Goal: Book appointment/travel/reservation

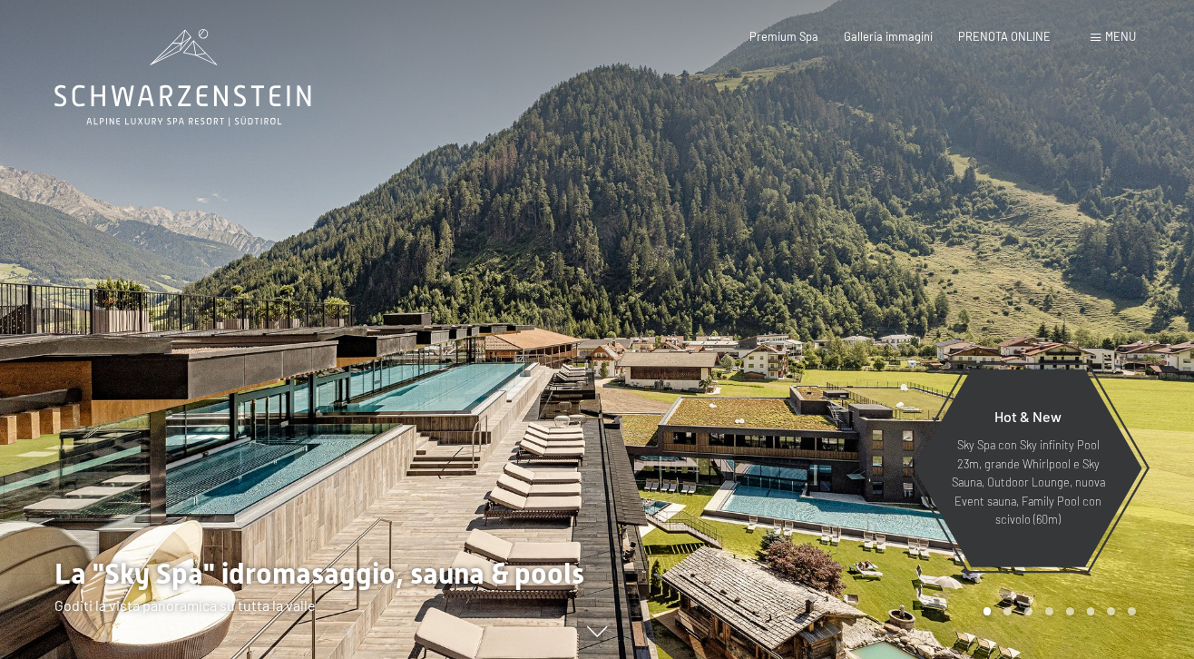
click at [1091, 44] on div "Menu" at bounding box center [1113, 37] width 45 height 16
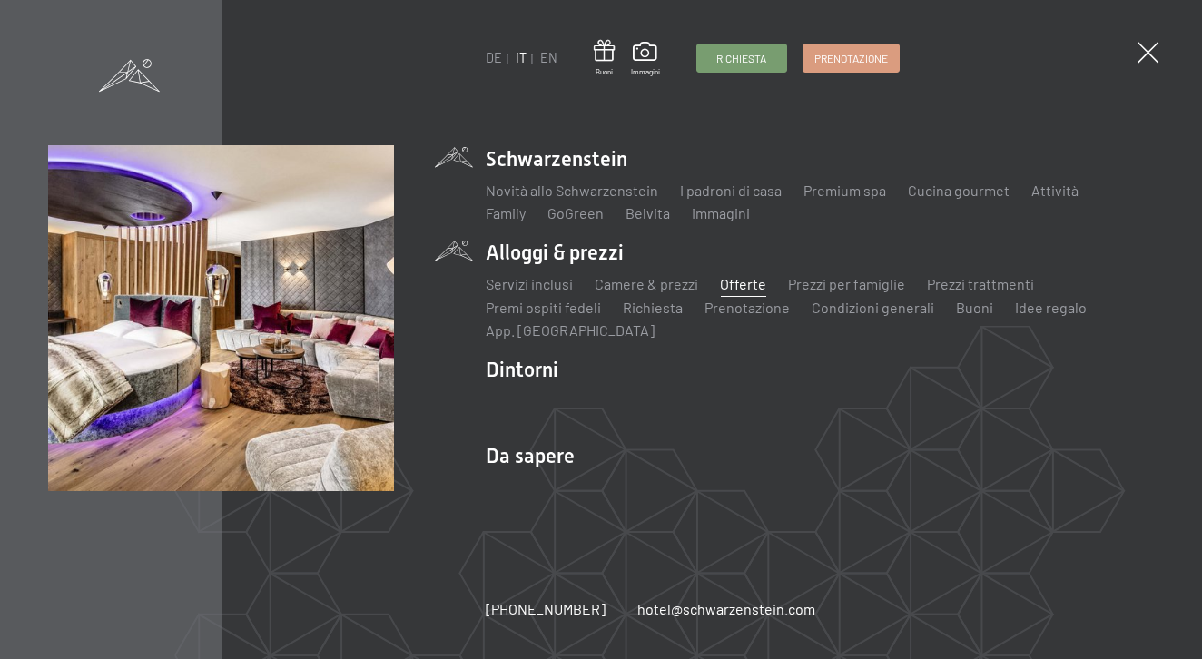
click at [759, 289] on link "Offerte" at bounding box center [743, 283] width 46 height 17
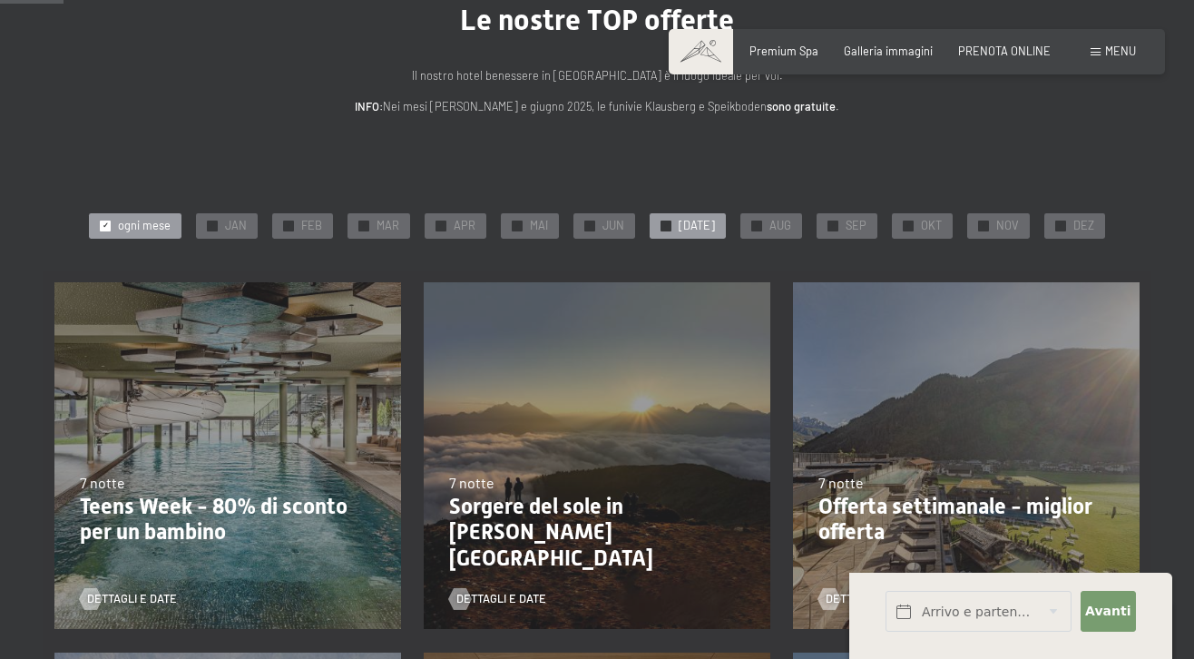
scroll to position [142, 0]
click at [908, 226] on div "✓ OKT" at bounding box center [922, 225] width 61 height 25
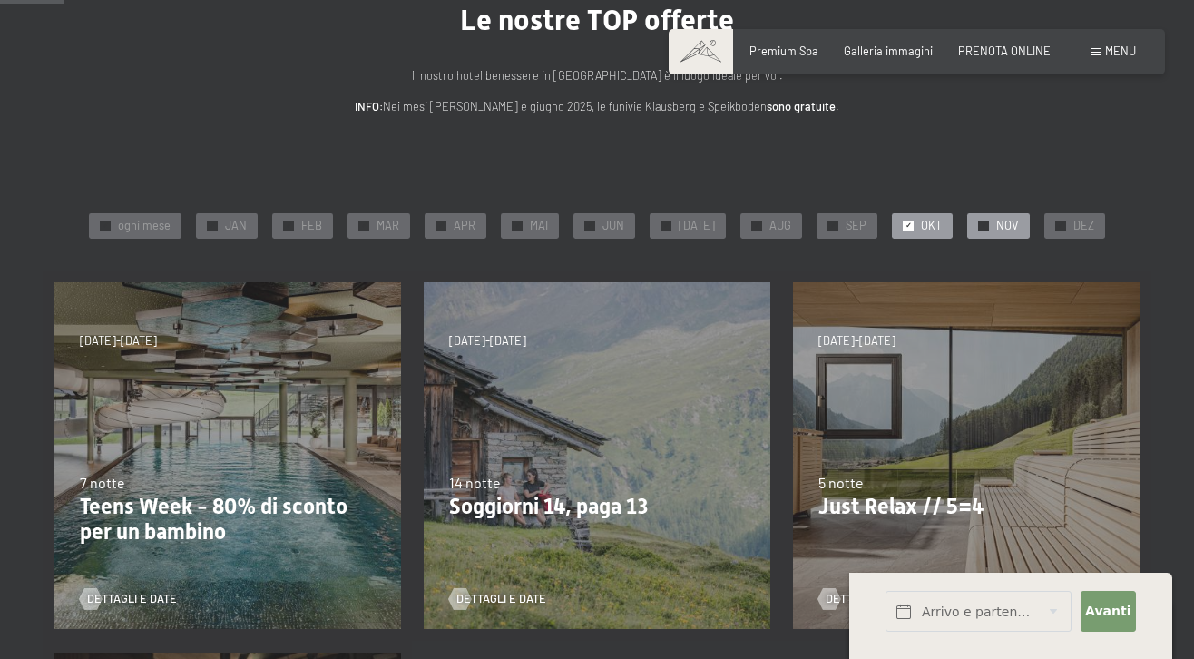
click at [983, 215] on div "✓ NOV" at bounding box center [998, 225] width 63 height 25
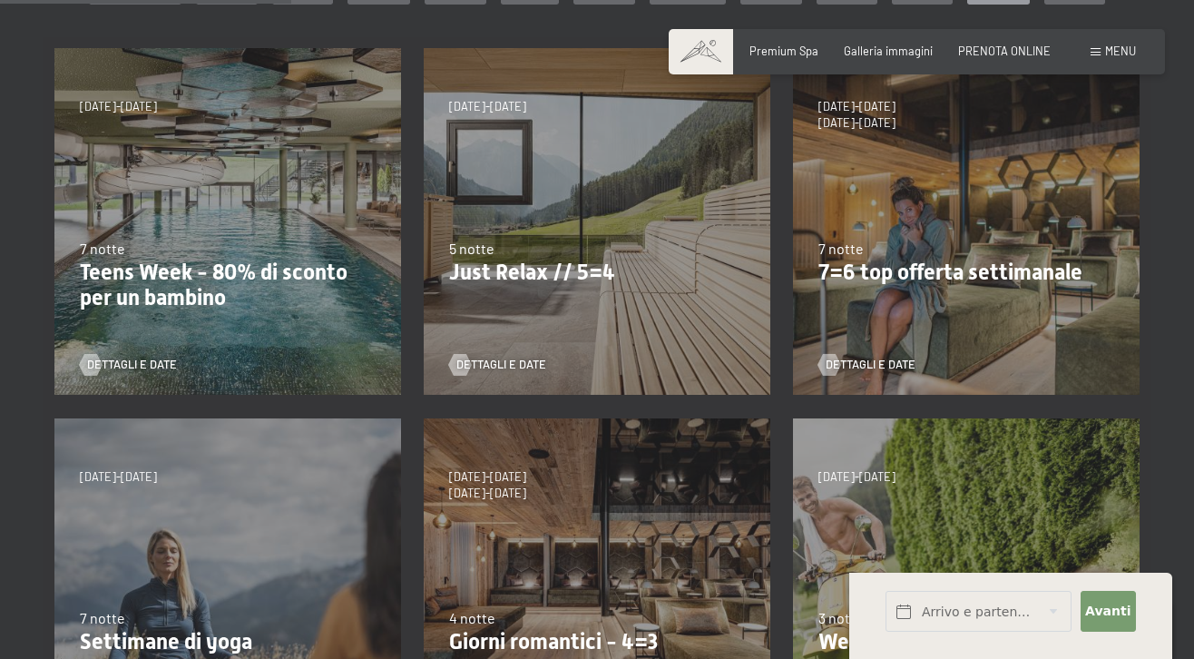
scroll to position [388, 0]
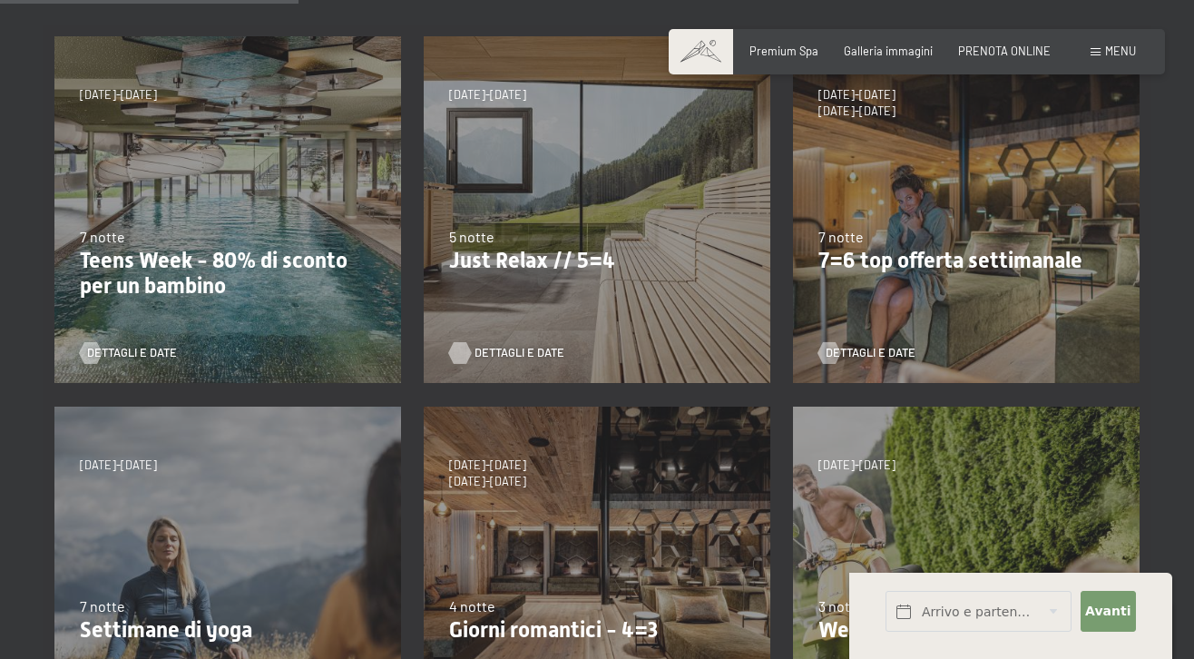
click at [507, 356] on span "Dettagli e Date" at bounding box center [520, 353] width 90 height 16
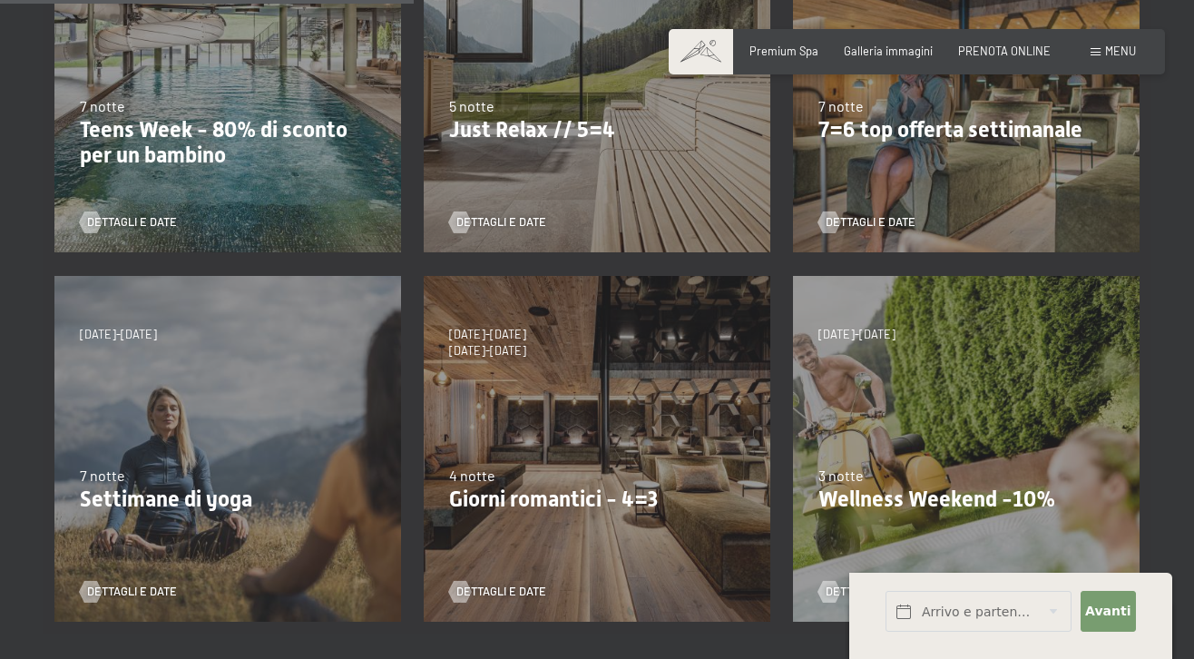
scroll to position [549, 0]
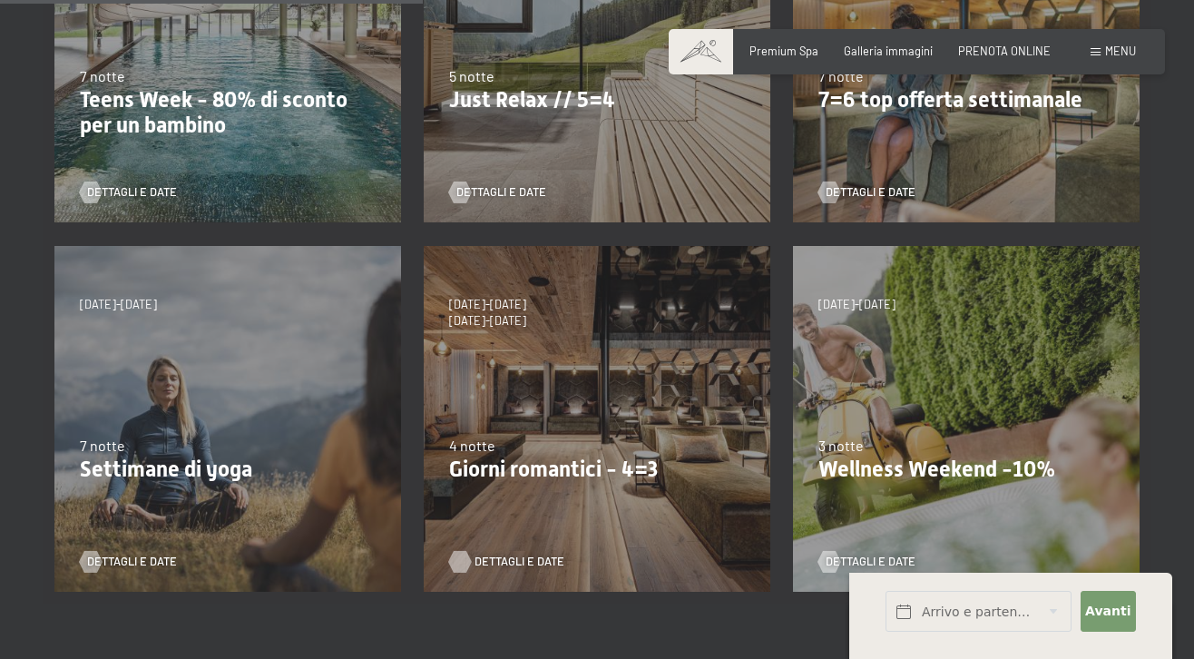
click at [500, 556] on span "Dettagli e Date" at bounding box center [520, 562] width 90 height 16
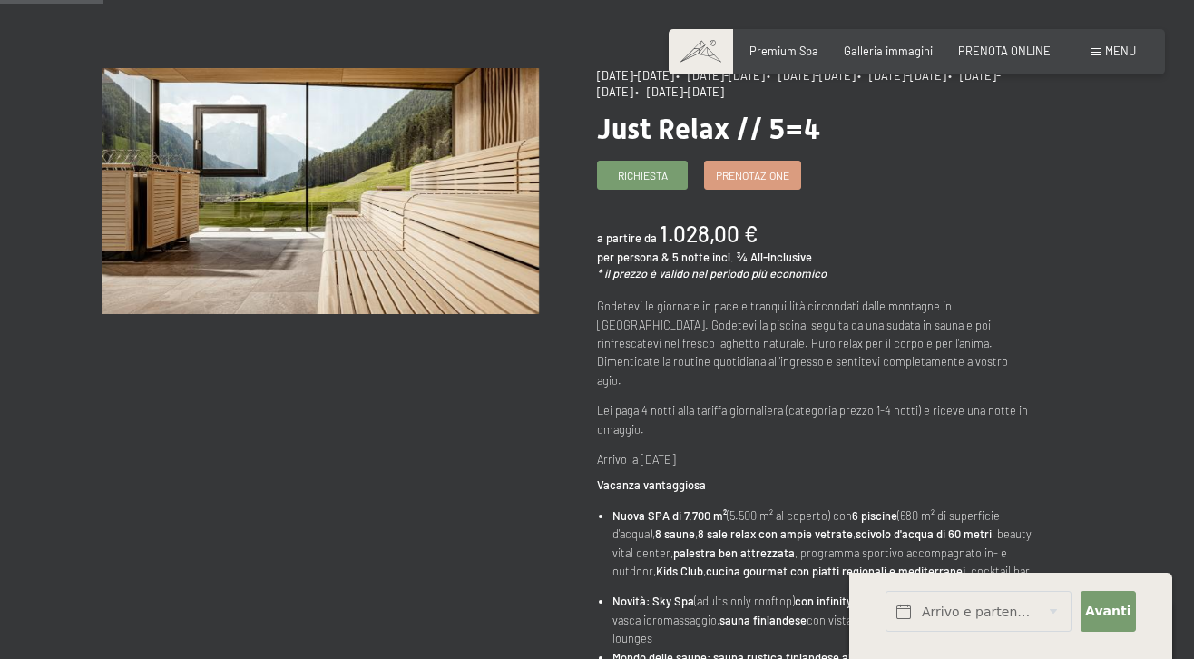
scroll to position [178, 0]
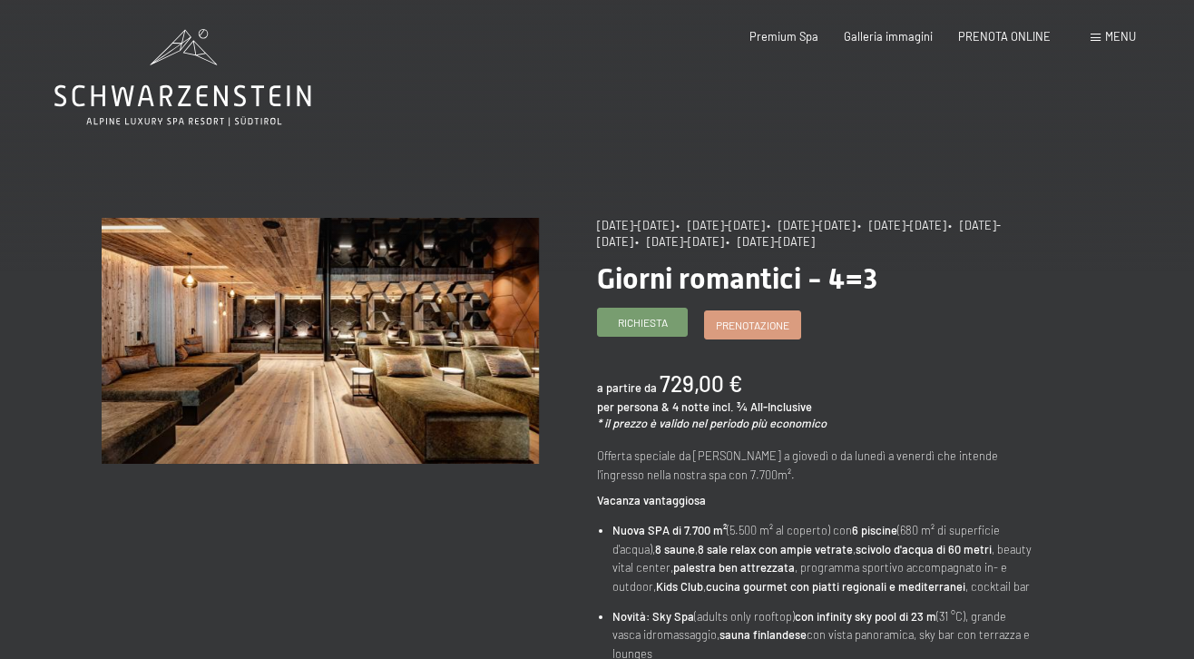
click at [671, 321] on link "Richiesta" at bounding box center [642, 322] width 89 height 27
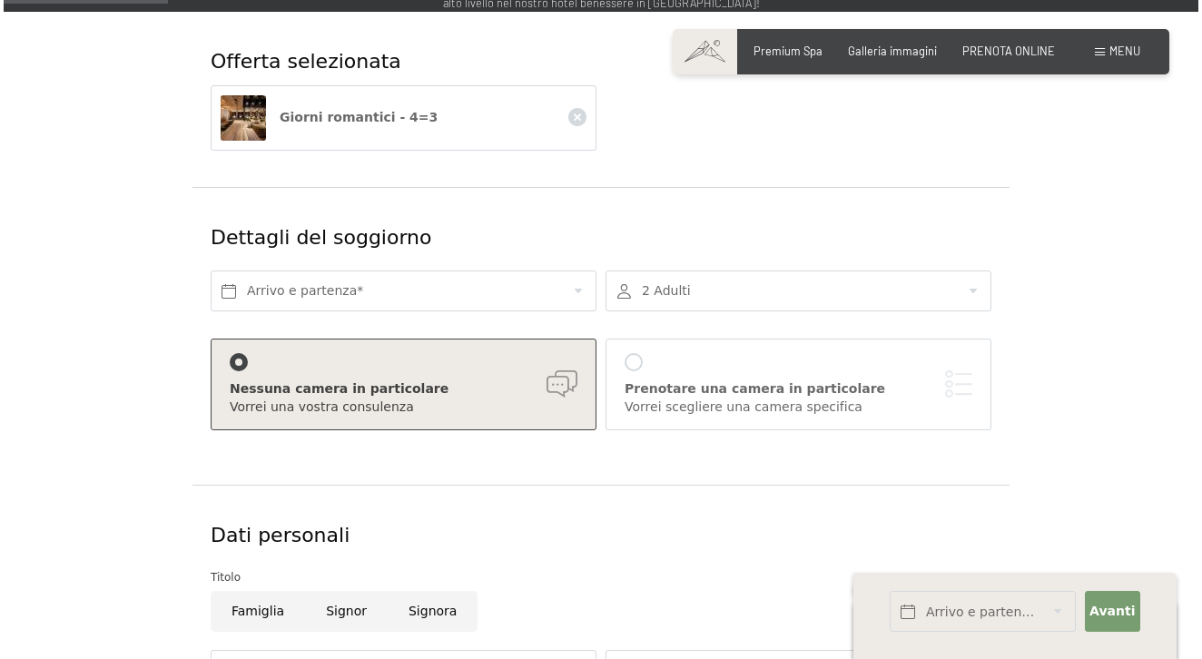
scroll to position [237, 0]
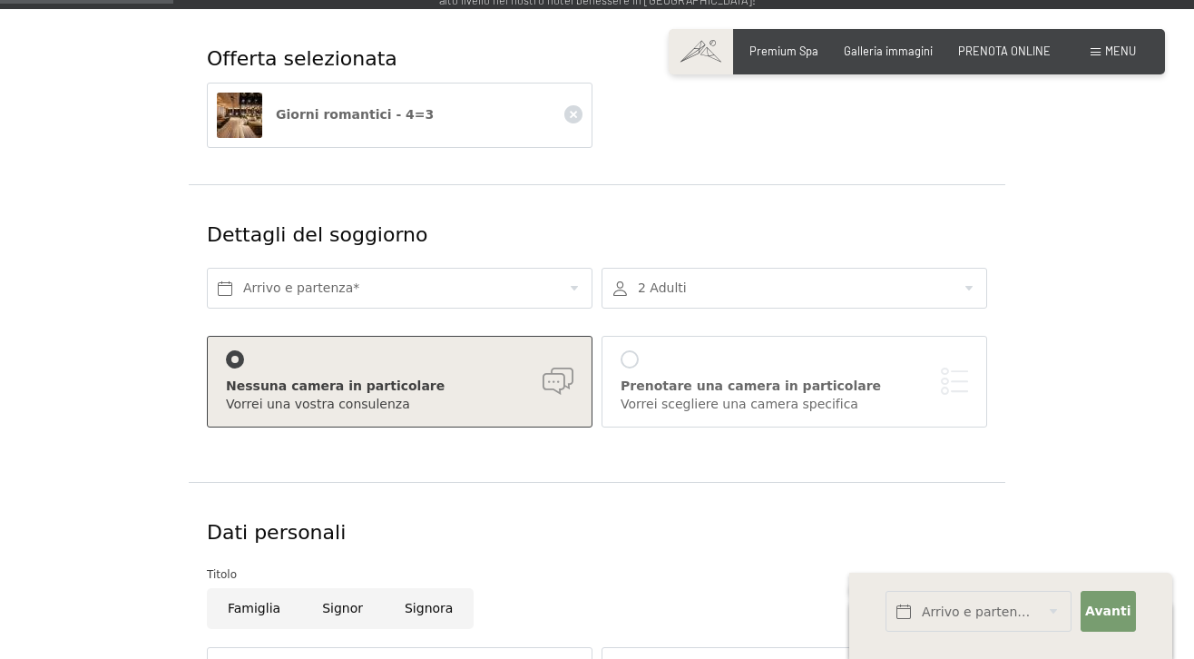
click at [645, 378] on div "Prenotare una camera in particolare" at bounding box center [795, 387] width 348 height 18
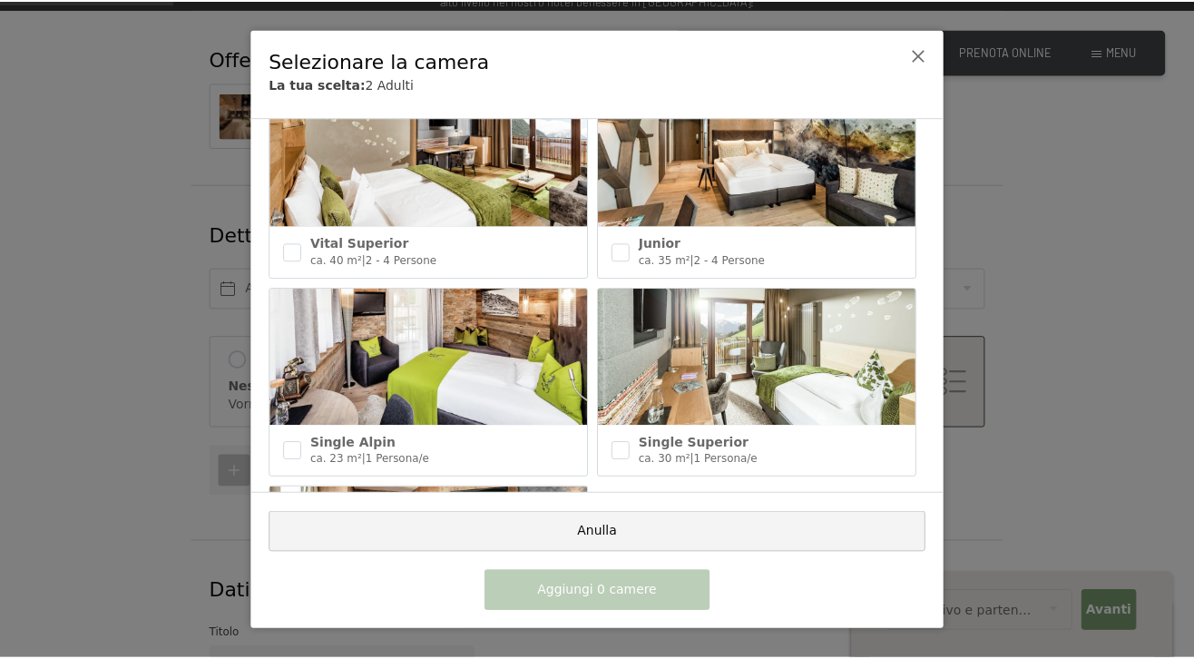
scroll to position [840, 0]
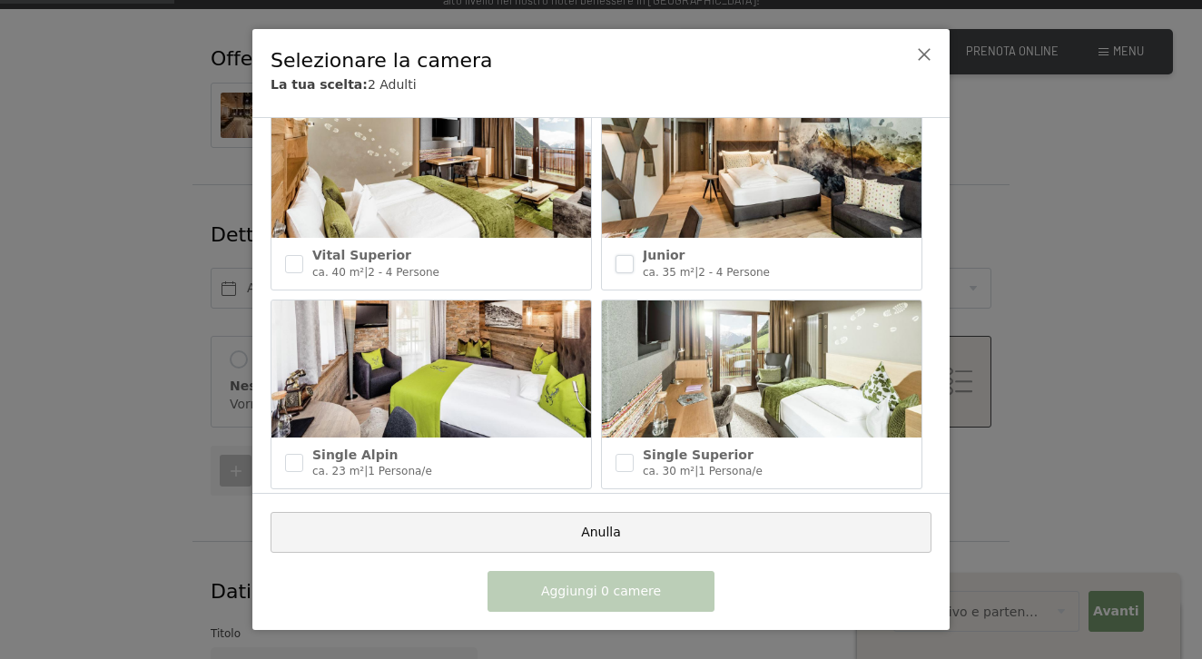
click at [617, 255] on input "checkbox" at bounding box center [624, 264] width 18 height 18
checkbox input "true"
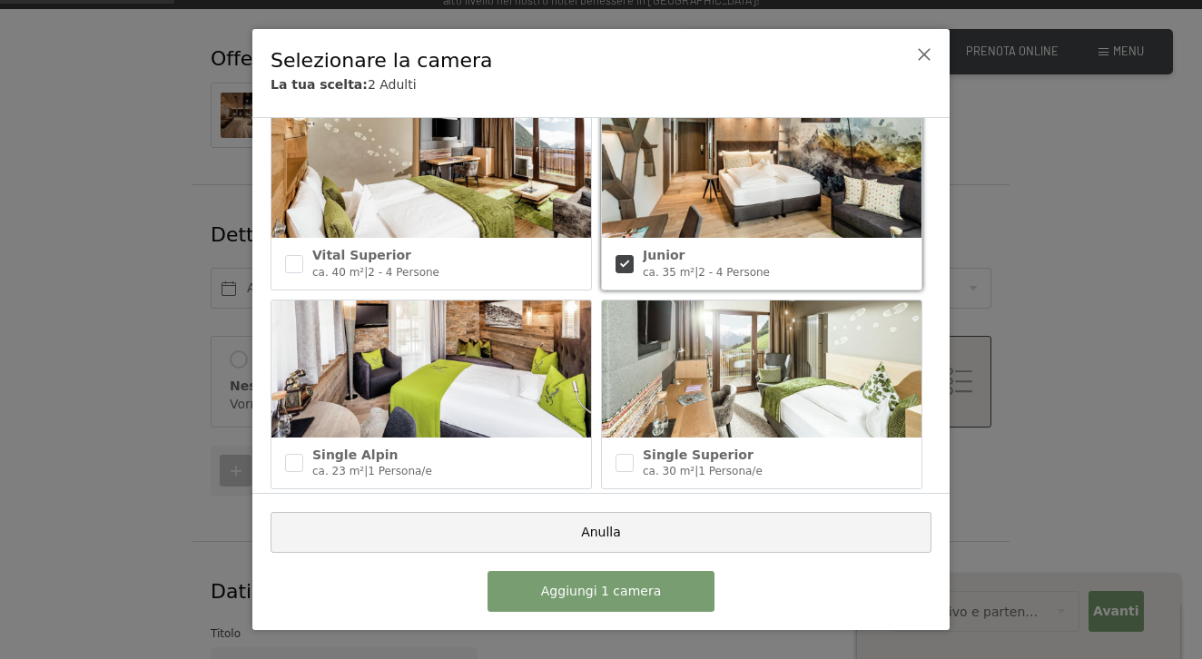
click at [588, 578] on button "Aggiungi 1 camera" at bounding box center [600, 591] width 227 height 41
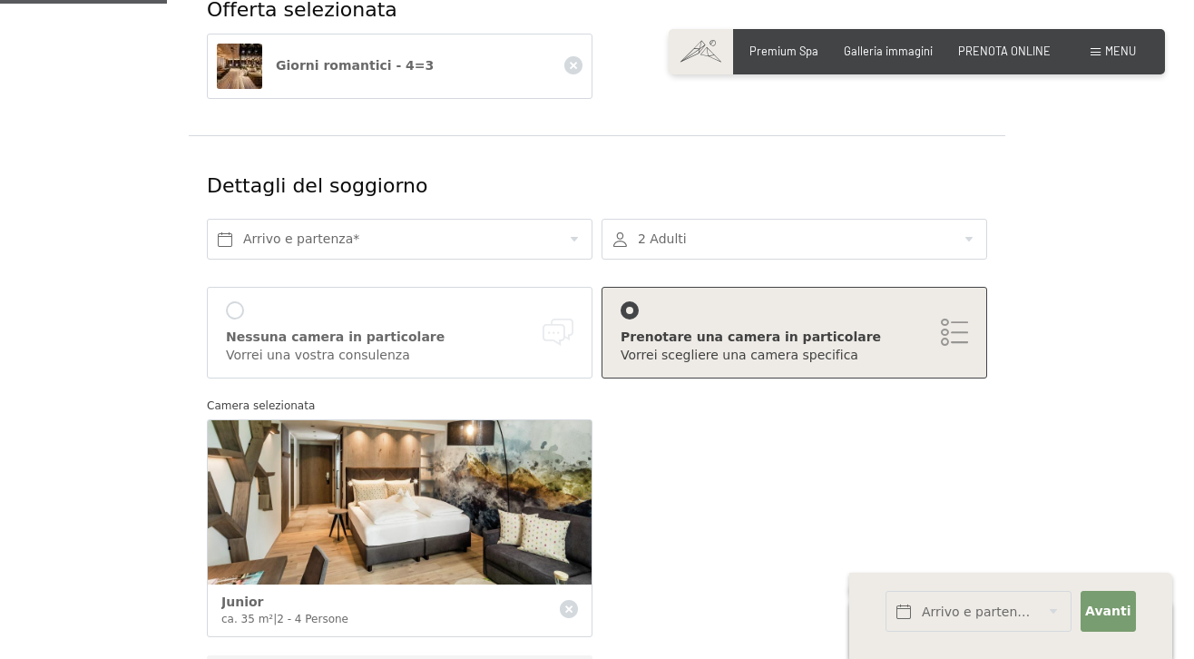
scroll to position [287, 0]
click at [492, 243] on input "text" at bounding box center [400, 238] width 386 height 41
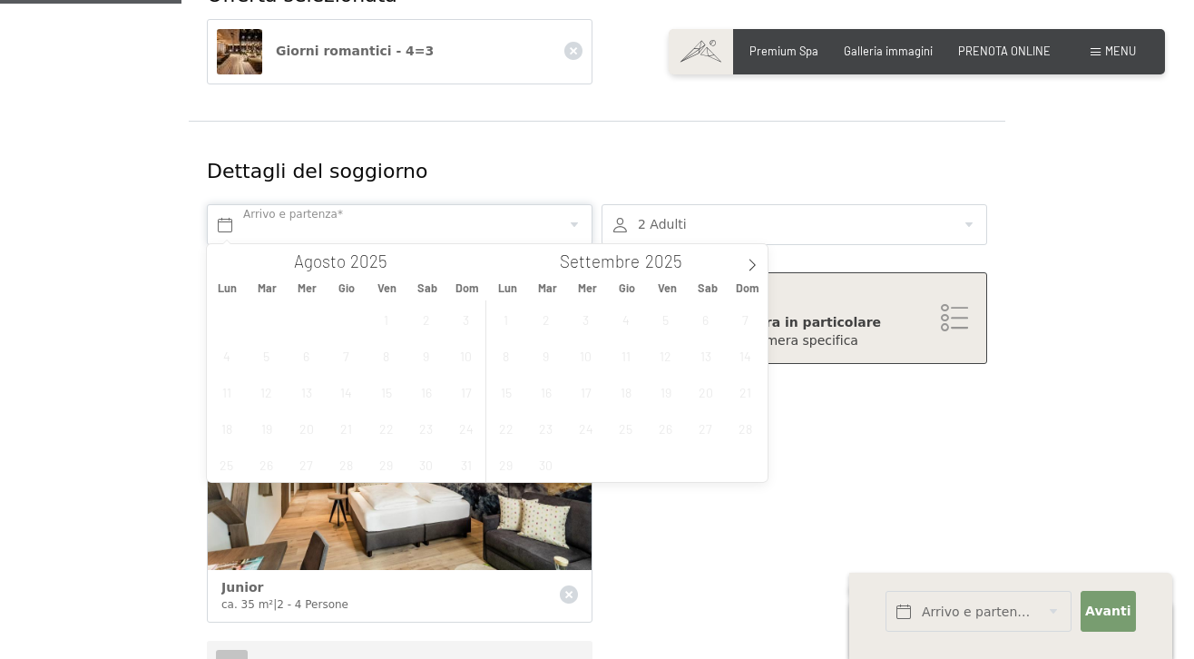
scroll to position [301, 0]
click at [746, 255] on span at bounding box center [752, 258] width 31 height 31
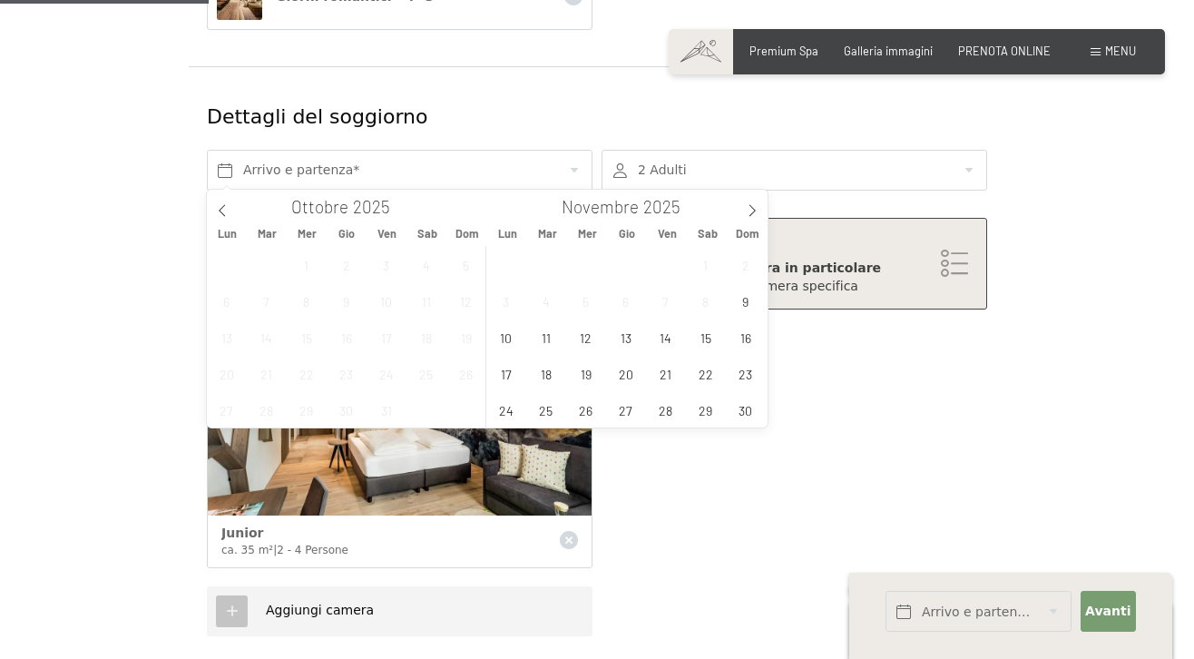
scroll to position [363, 0]
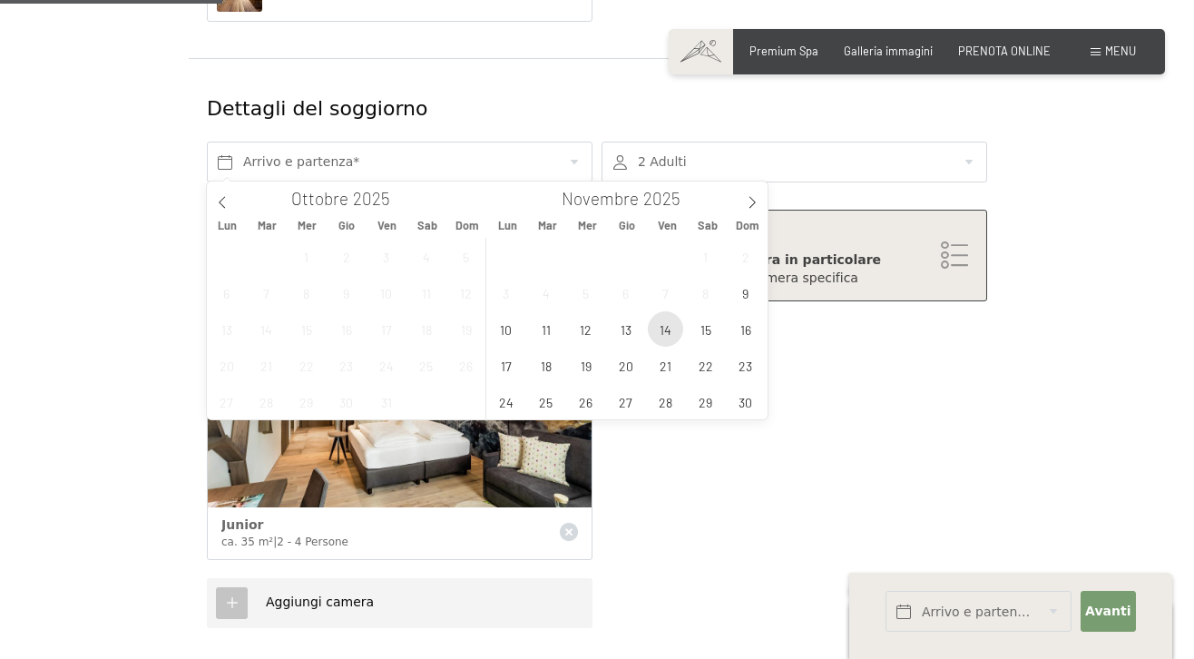
click at [672, 329] on span "14" at bounding box center [665, 328] width 35 height 35
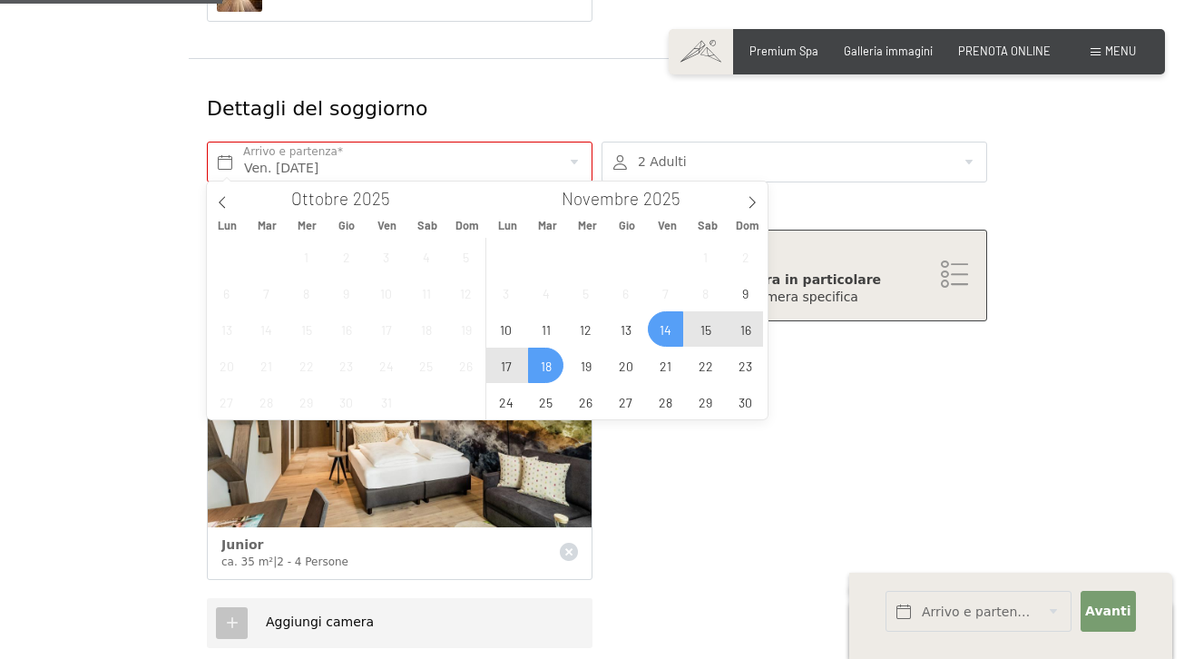
click at [543, 358] on span "18" at bounding box center [545, 365] width 35 height 35
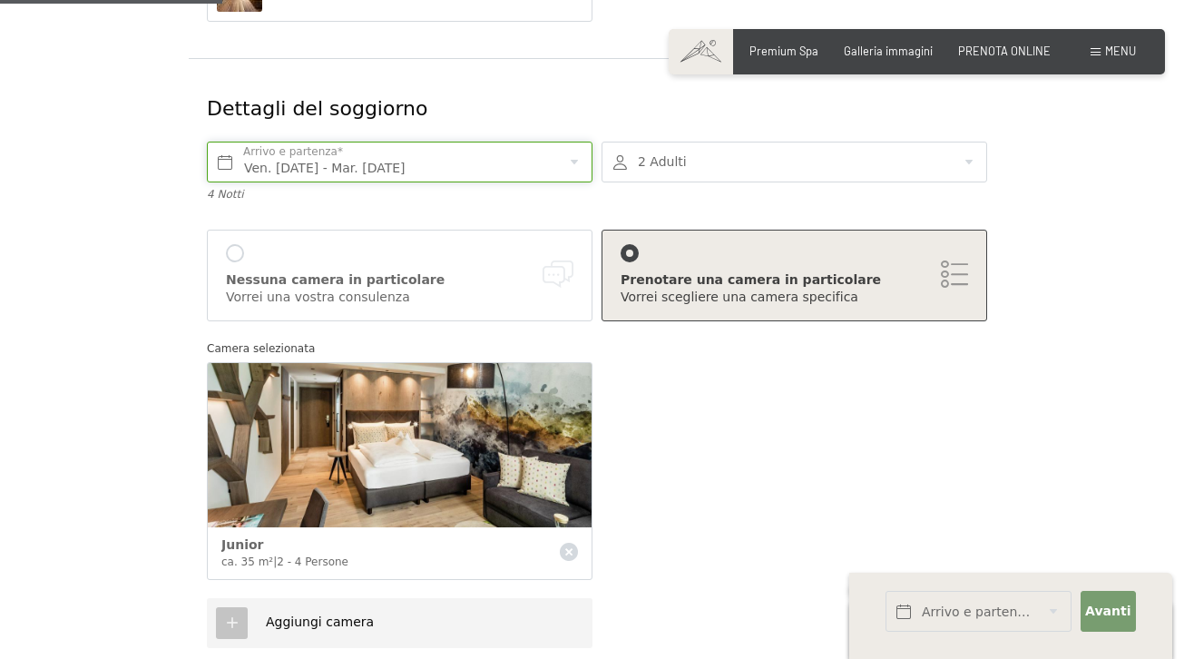
click at [467, 171] on input "Ven. 14/11/2025 - Mar. 18/11/2025" at bounding box center [400, 162] width 386 height 41
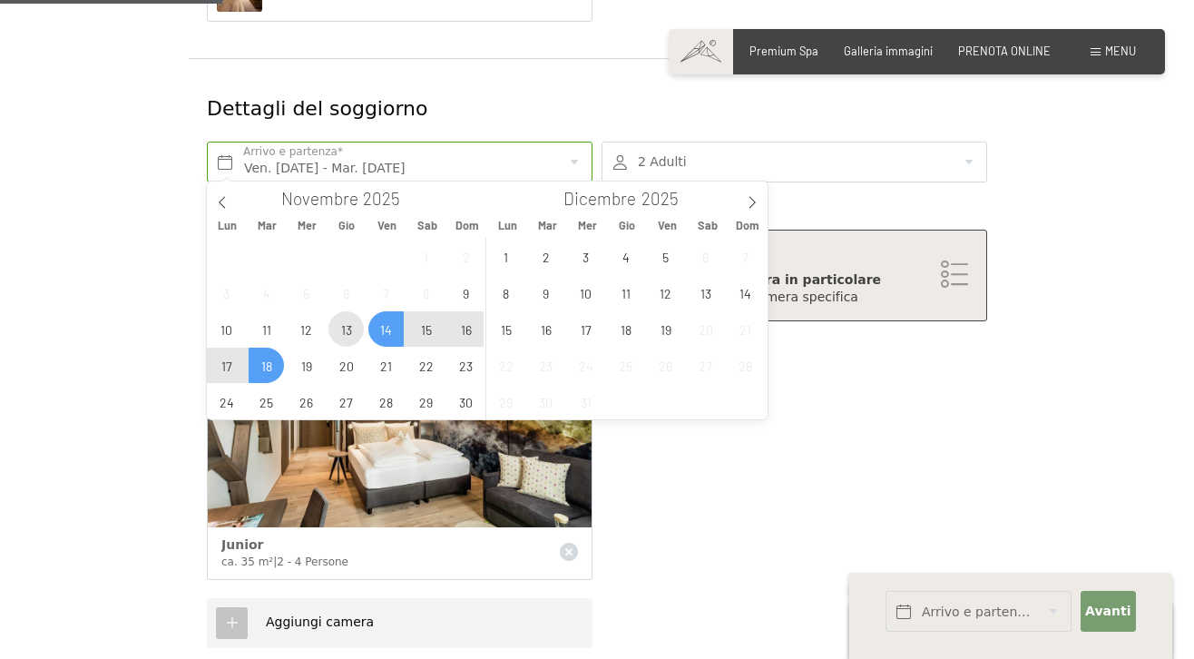
click at [338, 336] on span "13" at bounding box center [346, 328] width 35 height 35
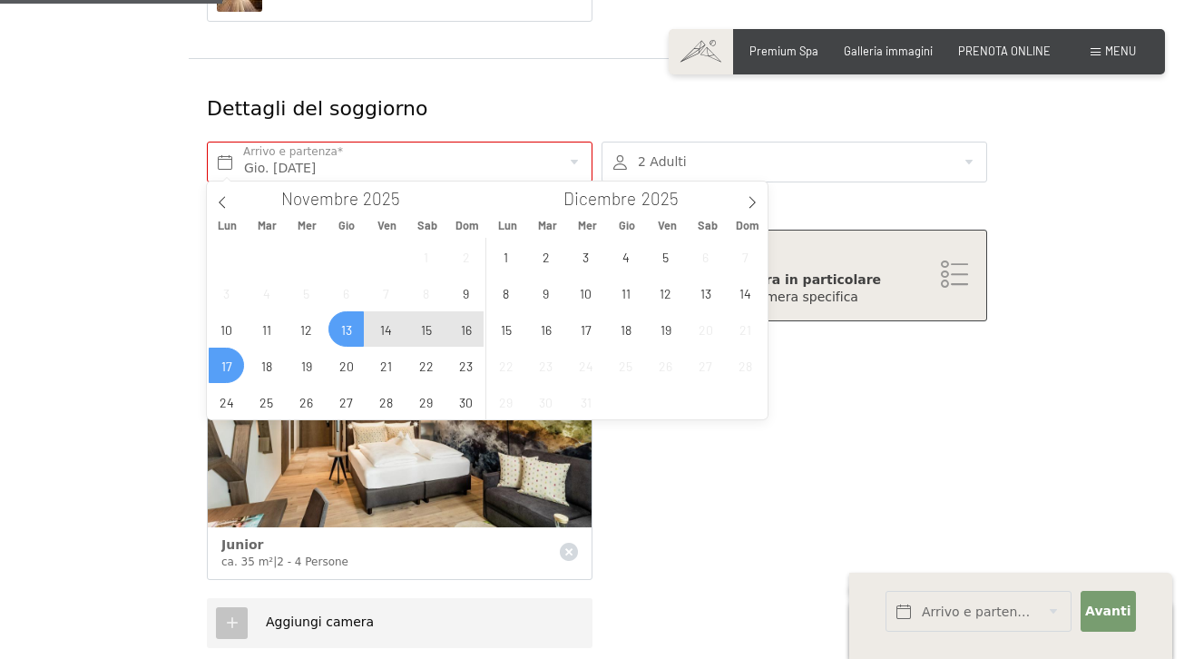
click at [218, 374] on span "17" at bounding box center [226, 365] width 35 height 35
type input "Gio. 13/11/2025 - Lun. 17/11/2025"
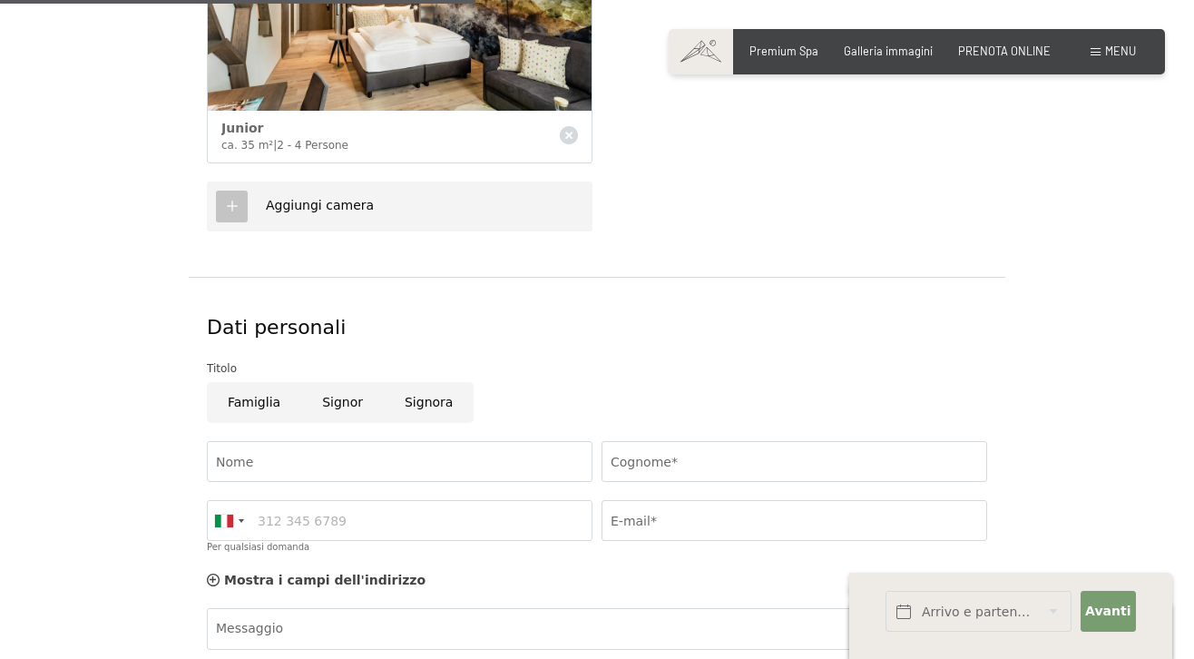
scroll to position [794, 0]
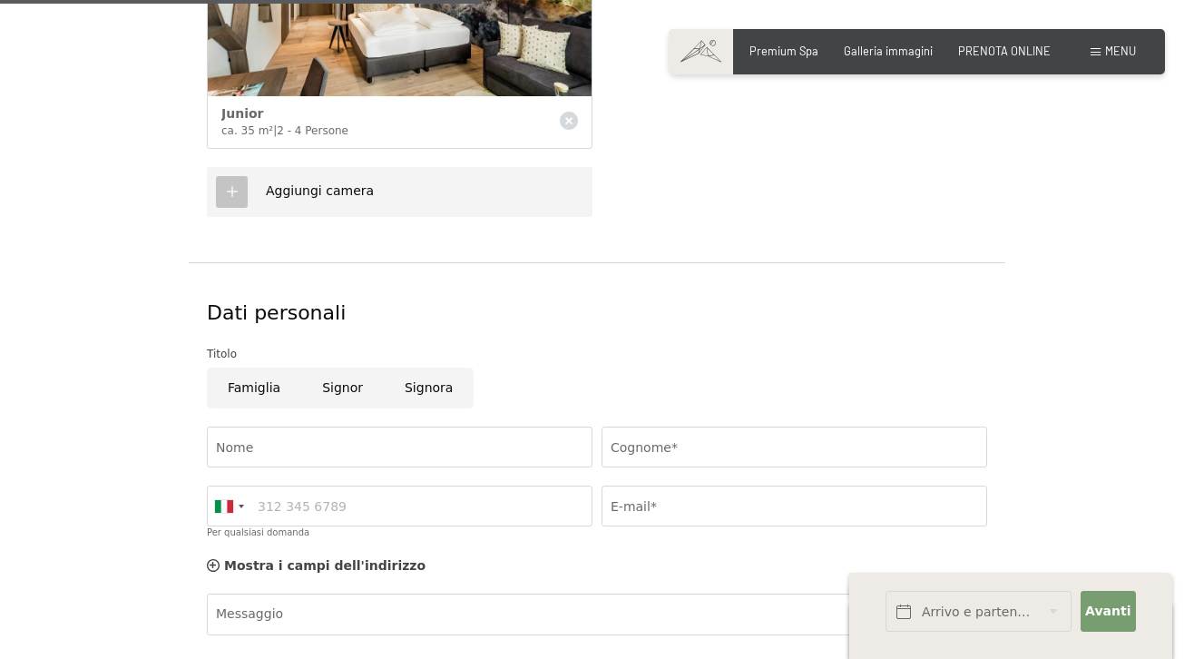
click at [429, 386] on span "Consenso marketing*" at bounding box center [493, 383] width 137 height 18
click at [416, 386] on input "Consenso marketing*" at bounding box center [406, 383] width 18 height 18
click at [423, 391] on label "Consenso marketing*" at bounding box center [489, 383] width 146 height 18
click at [416, 391] on input "Consenso marketing*" at bounding box center [406, 383] width 18 height 18
checkbox input "false"
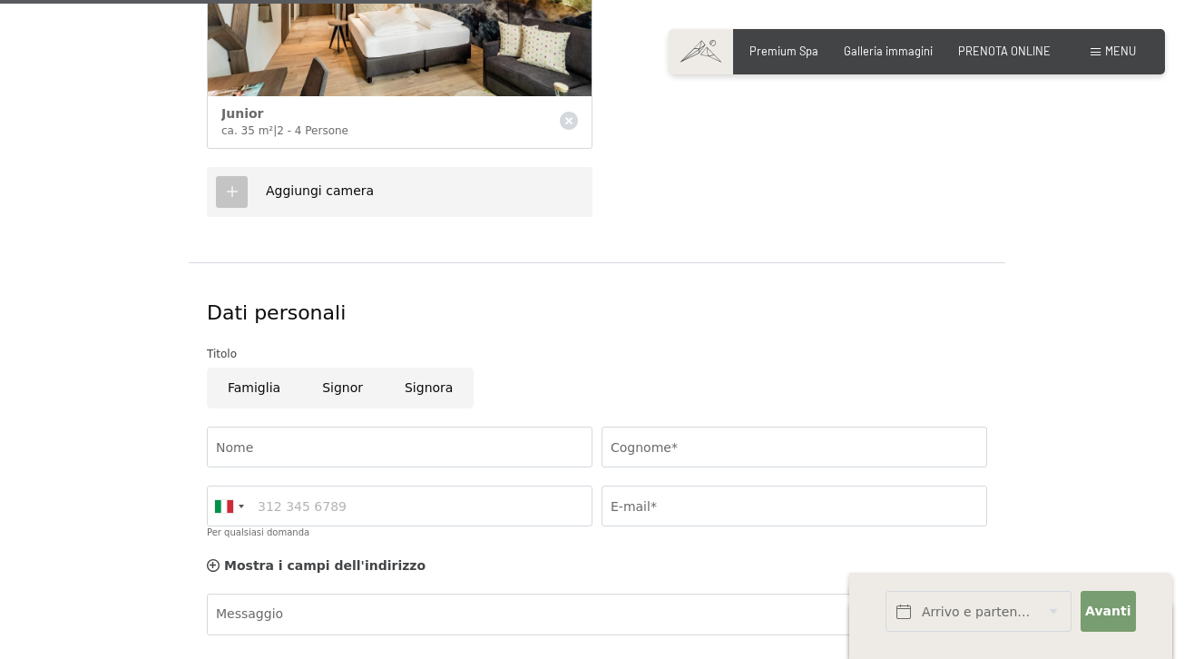
click at [413, 391] on input "Signora" at bounding box center [429, 388] width 90 height 41
radio input "true"
click at [395, 432] on input "Nome" at bounding box center [400, 447] width 386 height 41
type input "Emma"
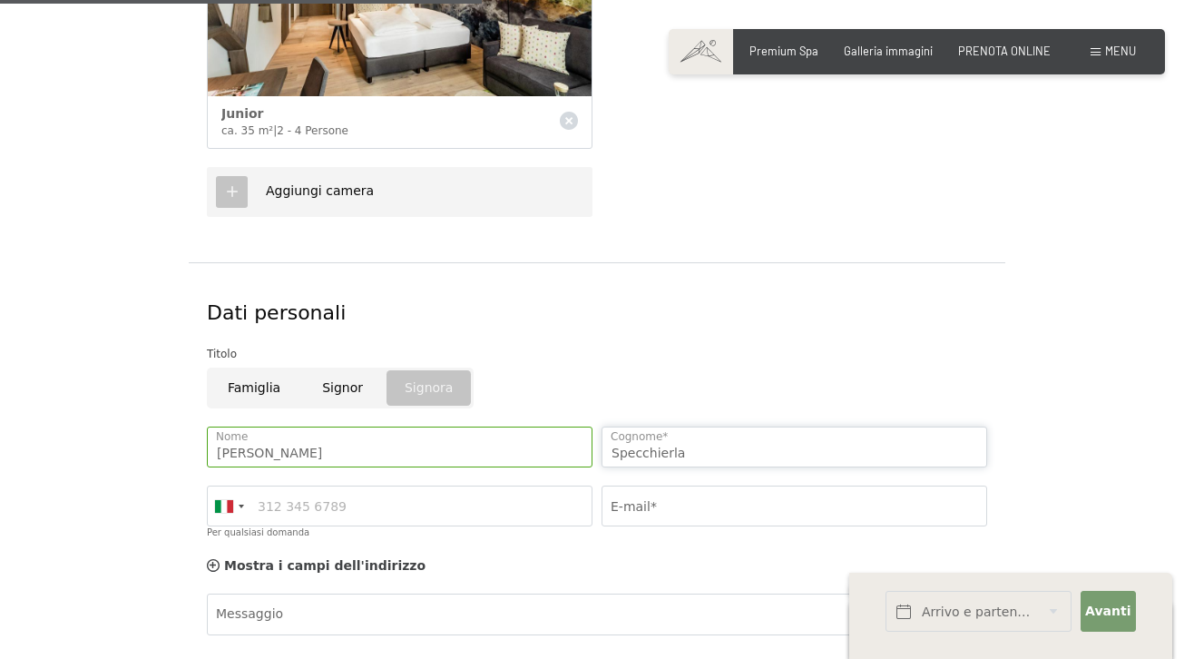
type input "Specchierla"
click at [308, 493] on input "Per qualsiasi domanda" at bounding box center [400, 506] width 386 height 41
click at [635, 501] on input "E-mail*" at bounding box center [795, 506] width 386 height 41
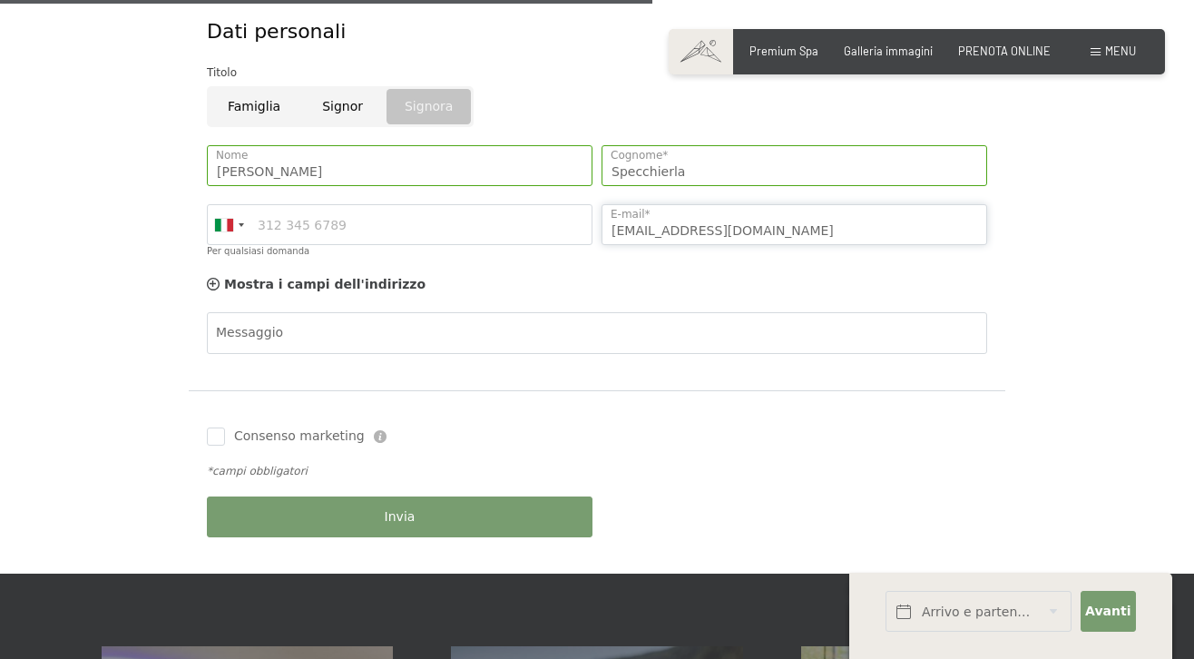
scroll to position [1080, 0]
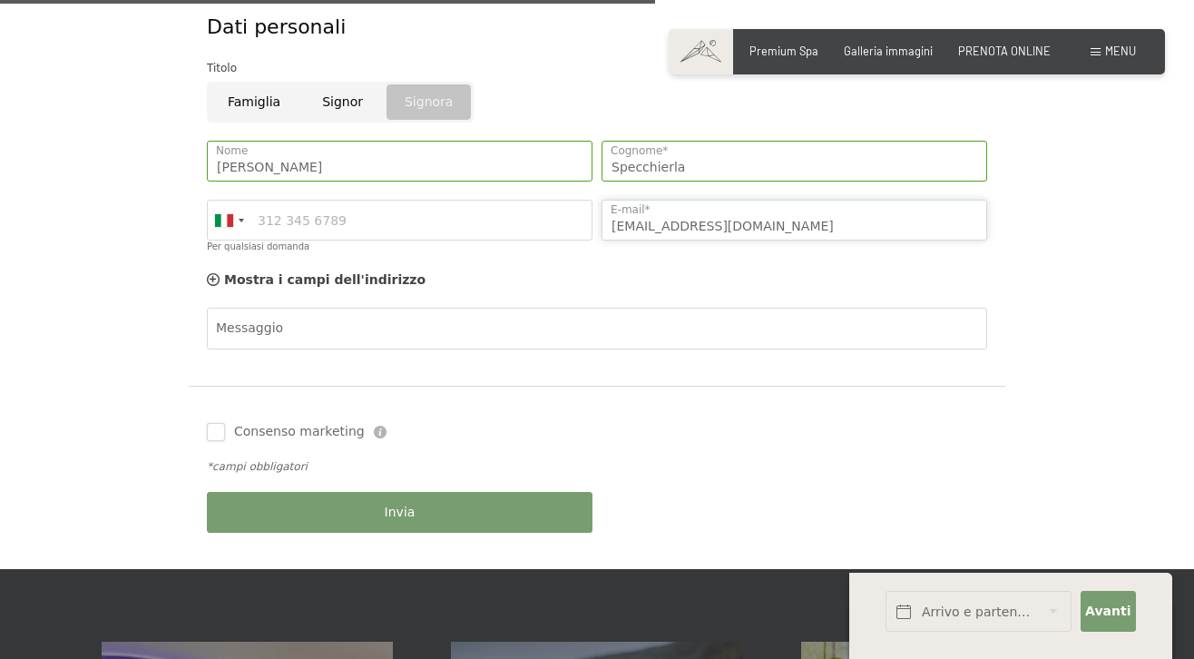
type input "emma.specchierla@gmail.com"
click at [219, 427] on input "Consenso marketing" at bounding box center [216, 432] width 18 height 18
checkbox input "true"
click at [407, 515] on button "Invia" at bounding box center [400, 512] width 386 height 41
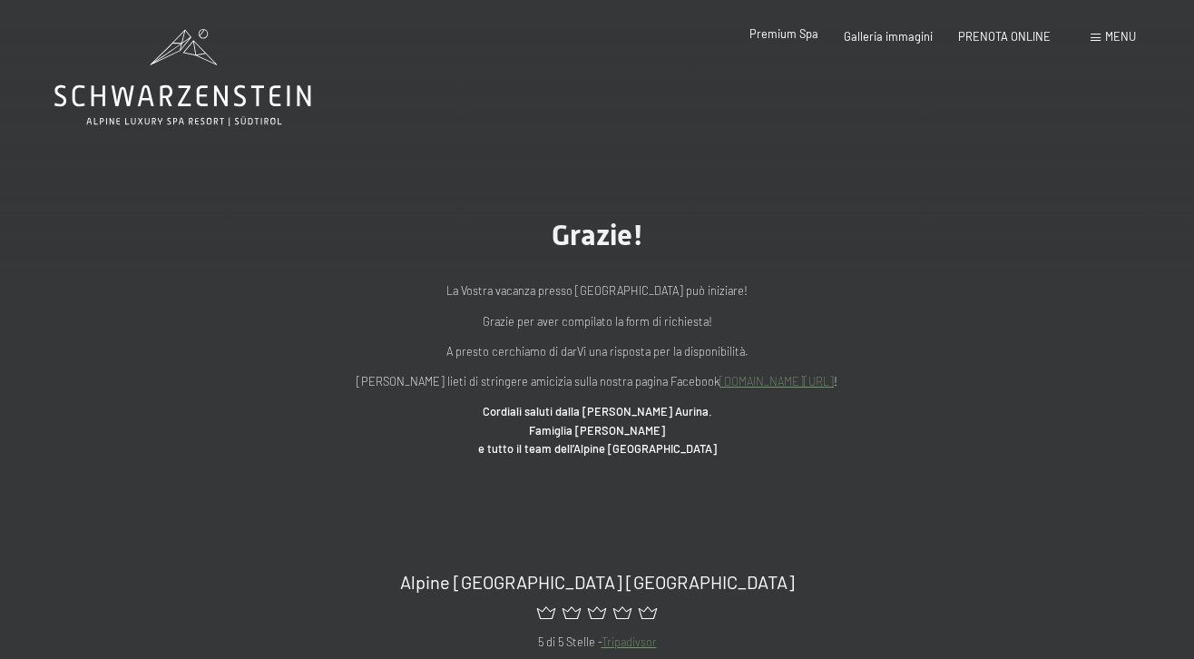
click at [804, 42] on div "Premium Spa" at bounding box center [784, 34] width 69 height 16
click at [771, 36] on span "Premium Spa" at bounding box center [784, 33] width 69 height 15
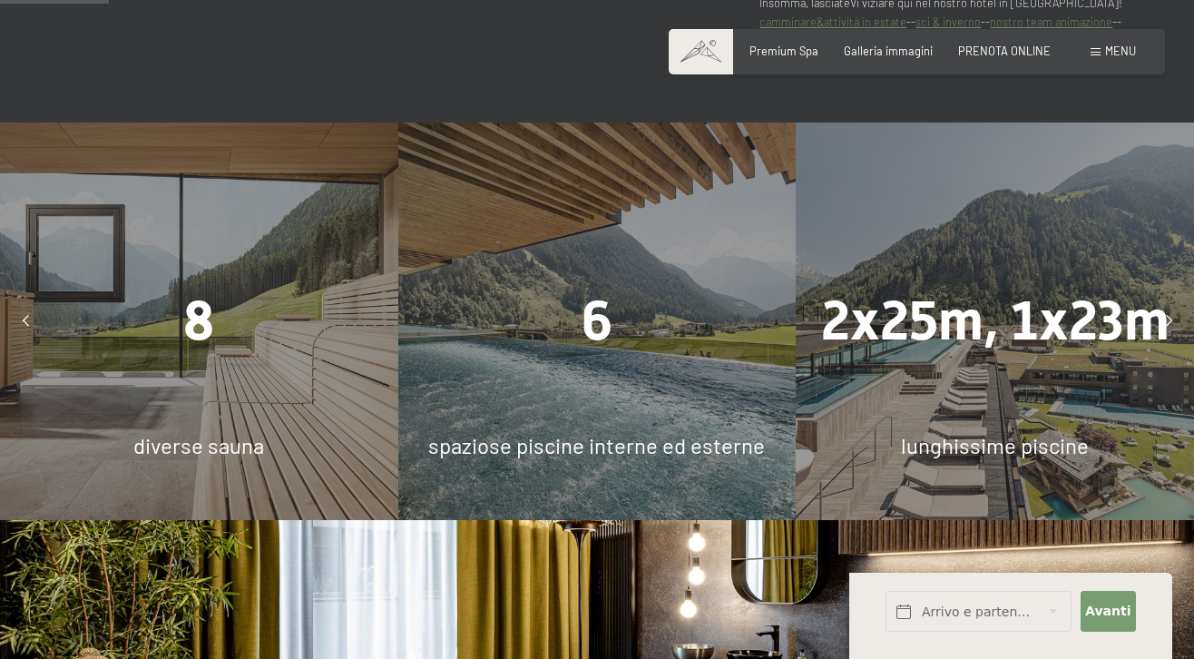
scroll to position [955, 0]
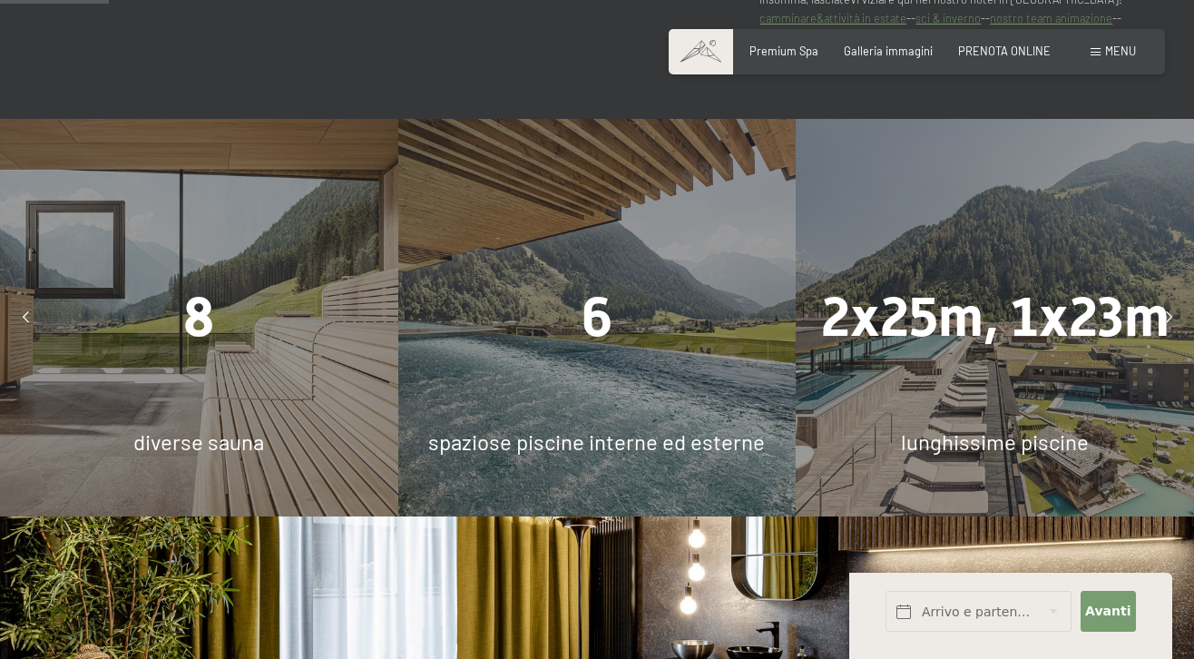
click at [289, 321] on div "8" at bounding box center [199, 317] width 398 height 77
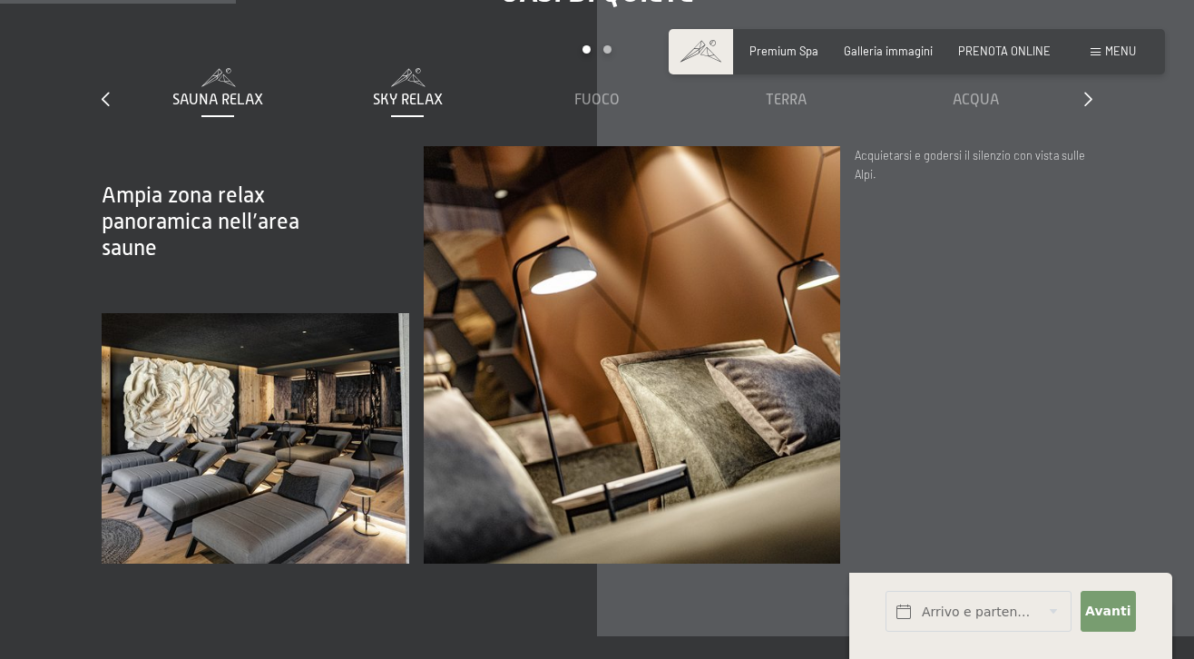
scroll to position [2065, 0]
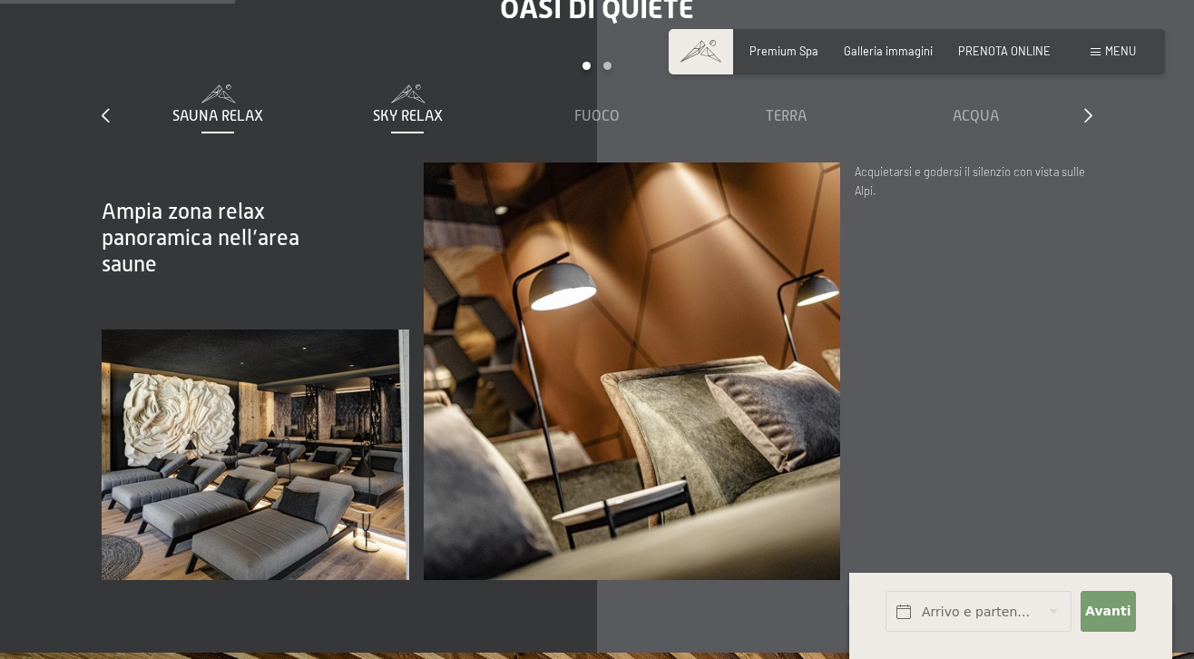
click at [409, 160] on div "Sauna relax Sky Relax [PERSON_NAME] Acqua [PERSON_NAME] Cielo" at bounding box center [596, 123] width 947 height 78
click at [413, 124] on span "Sky Relax" at bounding box center [408, 116] width 70 height 16
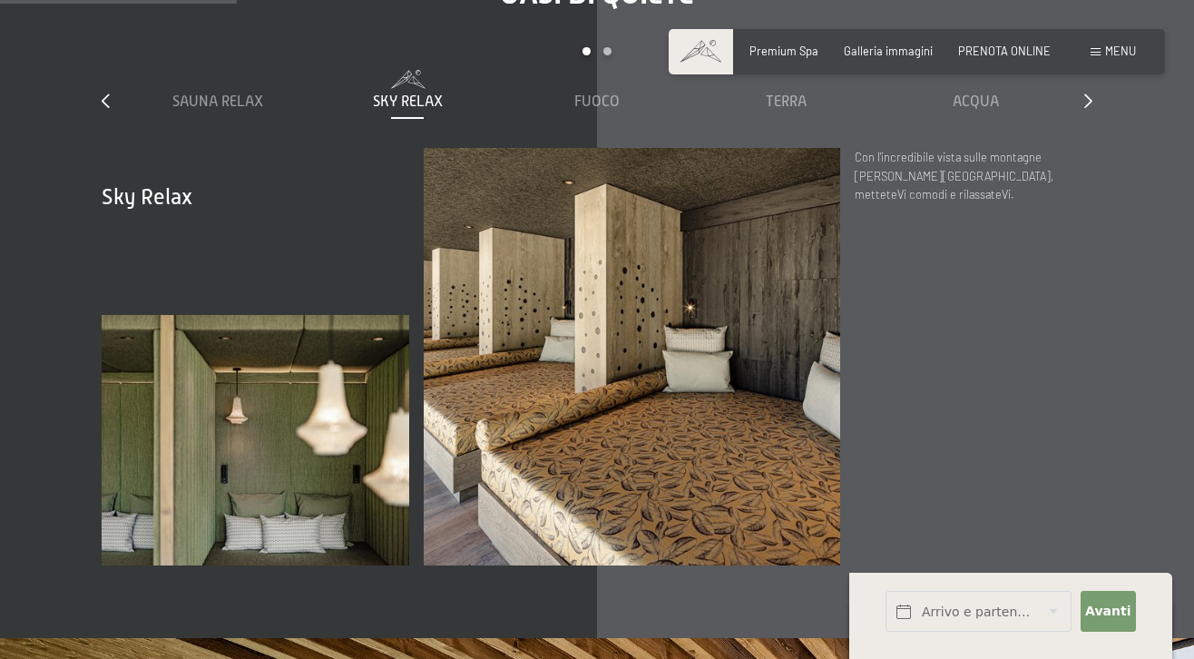
scroll to position [2081, 0]
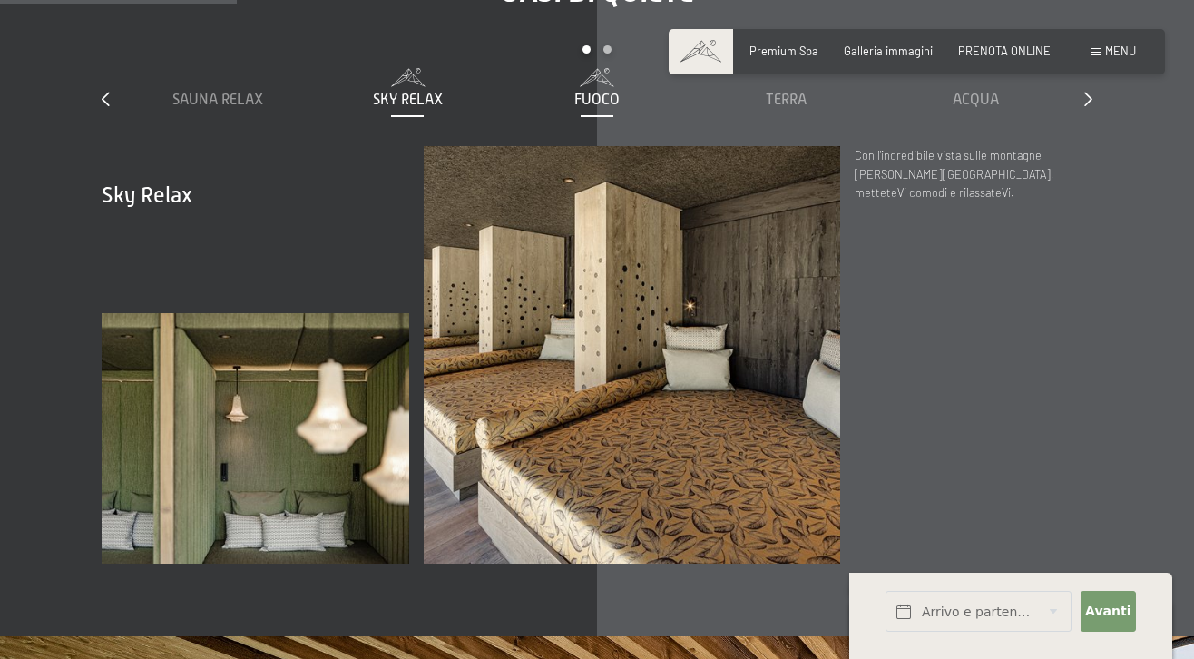
click at [558, 110] on div "Fuoco" at bounding box center [597, 100] width 175 height 20
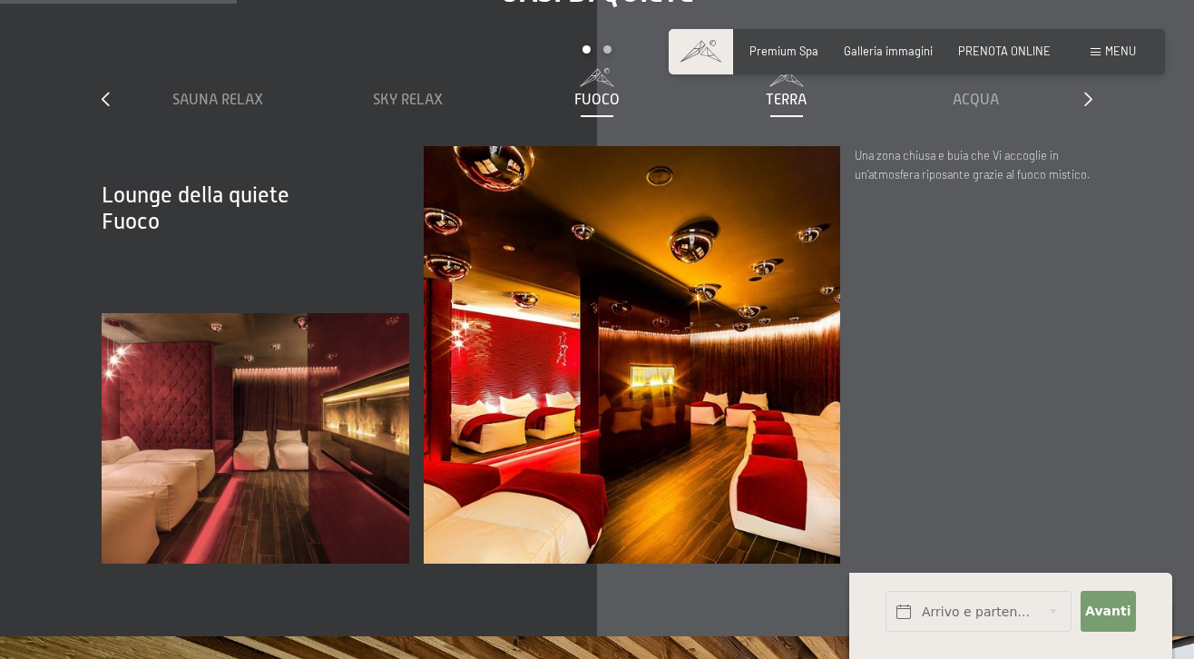
click at [770, 110] on div "Terra" at bounding box center [786, 89] width 175 height 42
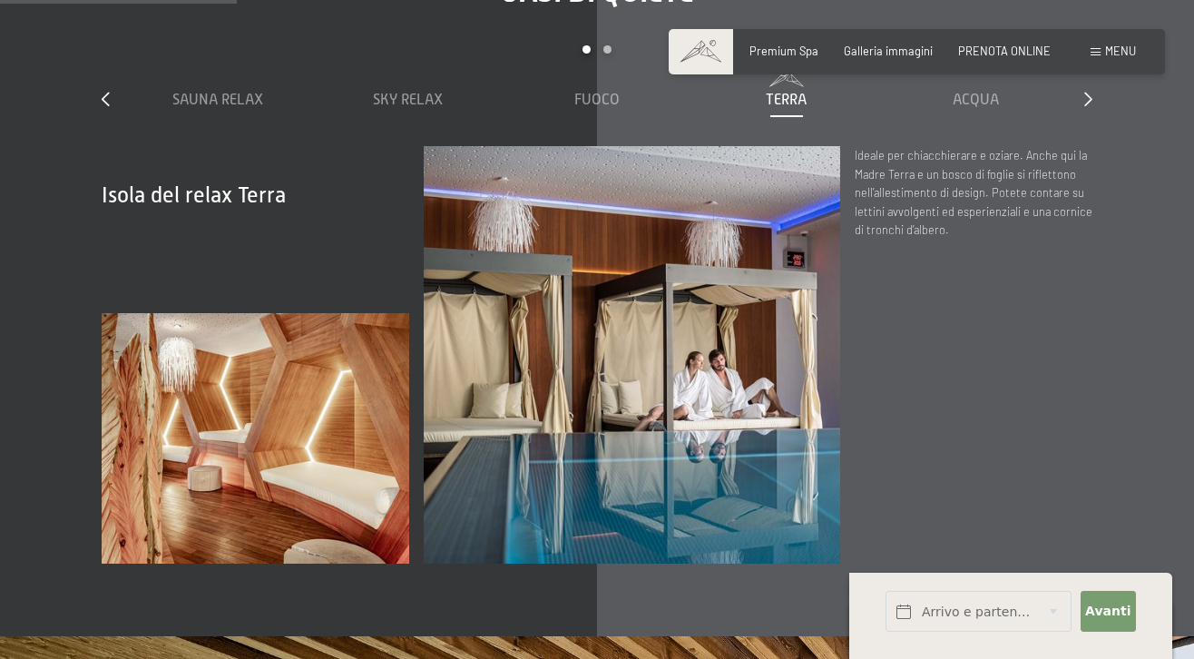
click at [999, 146] on div "Sauna relax Sky Relax [PERSON_NAME] Acqua [PERSON_NAME] Cielo" at bounding box center [596, 107] width 947 height 78
click at [982, 139] on div "Sauna relax Sky Relax [PERSON_NAME] Acqua [PERSON_NAME] Cielo" at bounding box center [596, 107] width 947 height 78
click at [981, 108] on span "Acqua" at bounding box center [976, 100] width 46 height 16
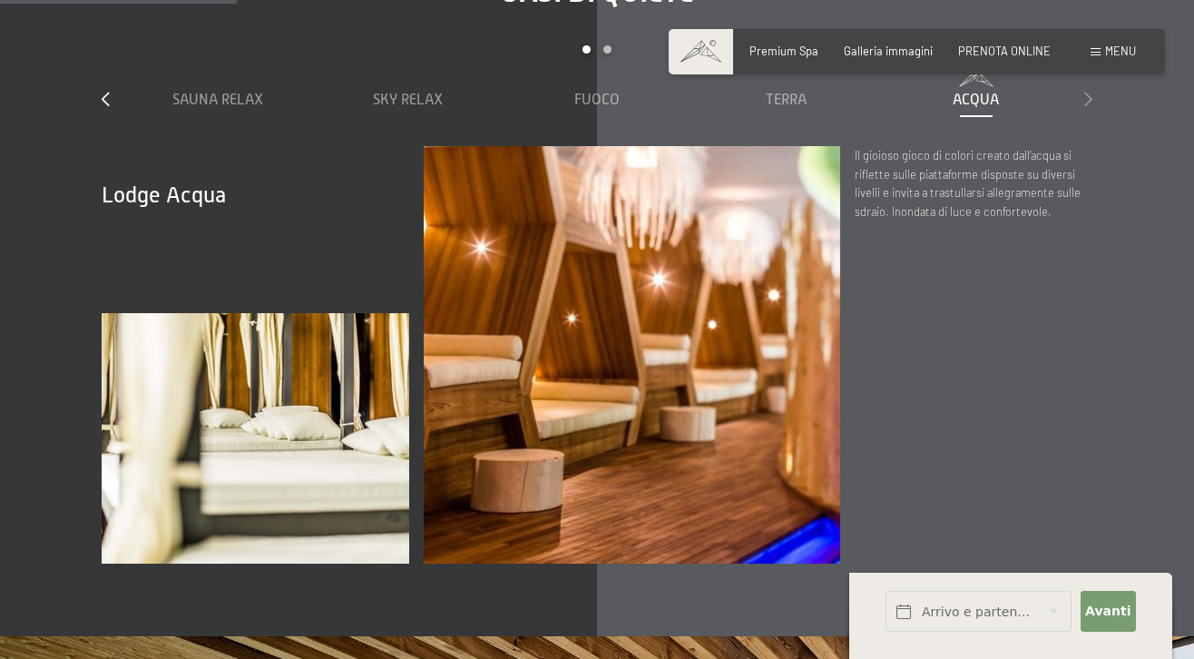
click at [1092, 106] on icon at bounding box center [1088, 99] width 8 height 15
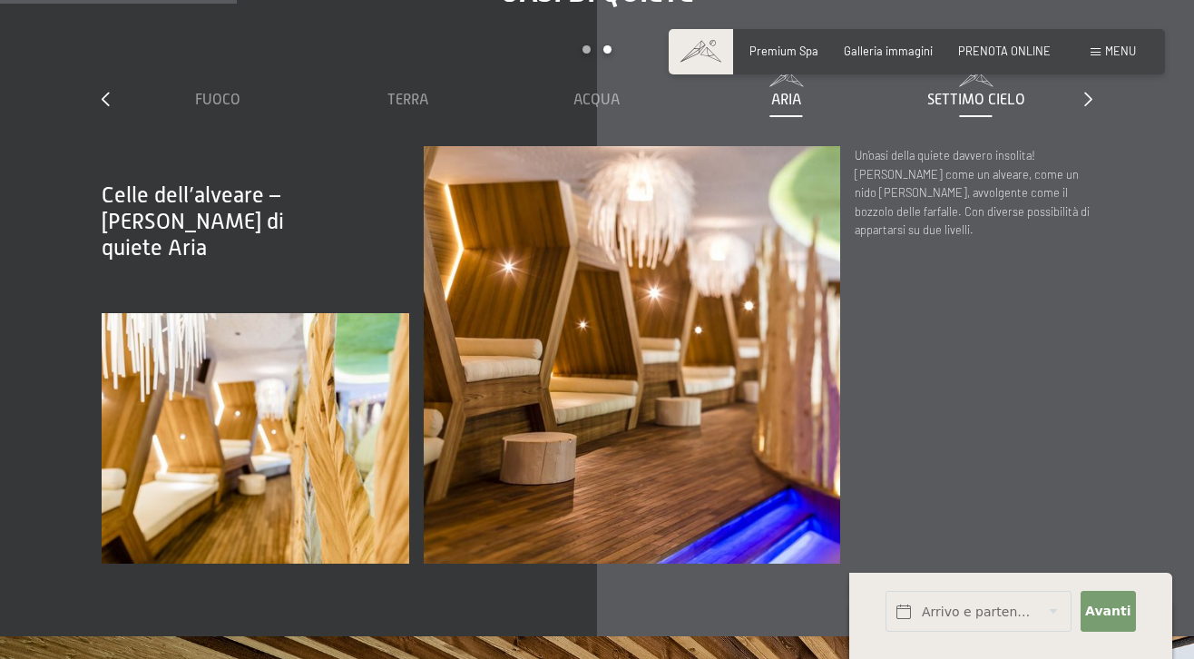
click at [1013, 108] on span "Settimo Cielo" at bounding box center [976, 100] width 98 height 16
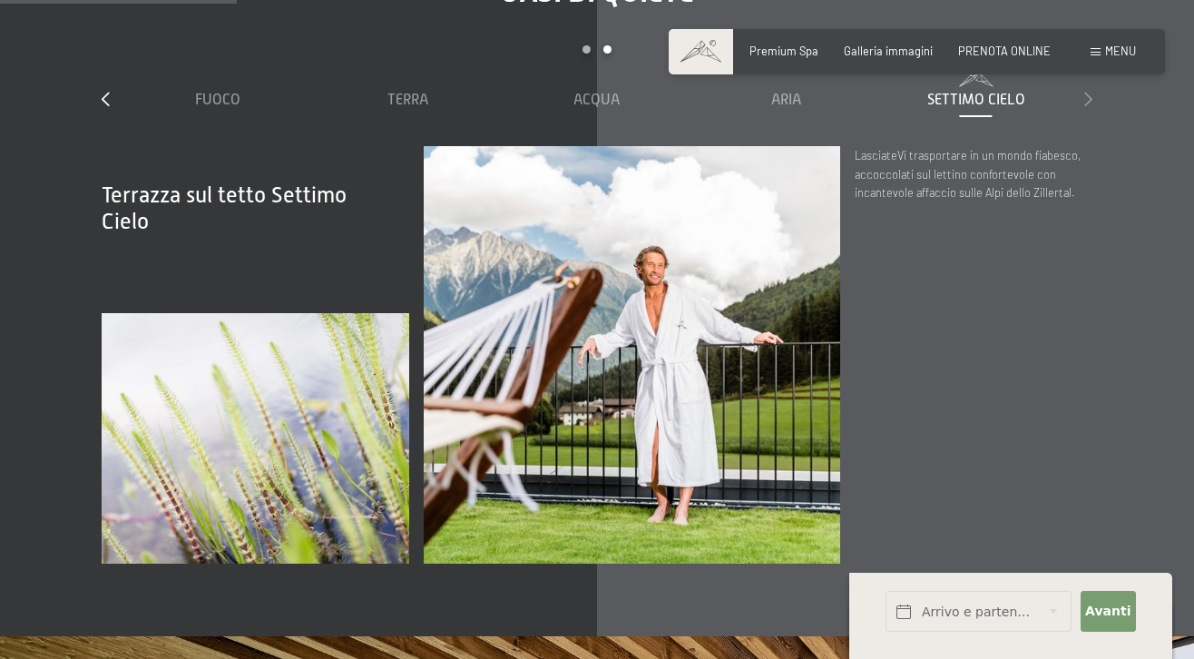
click at [1086, 106] on icon at bounding box center [1088, 99] width 8 height 15
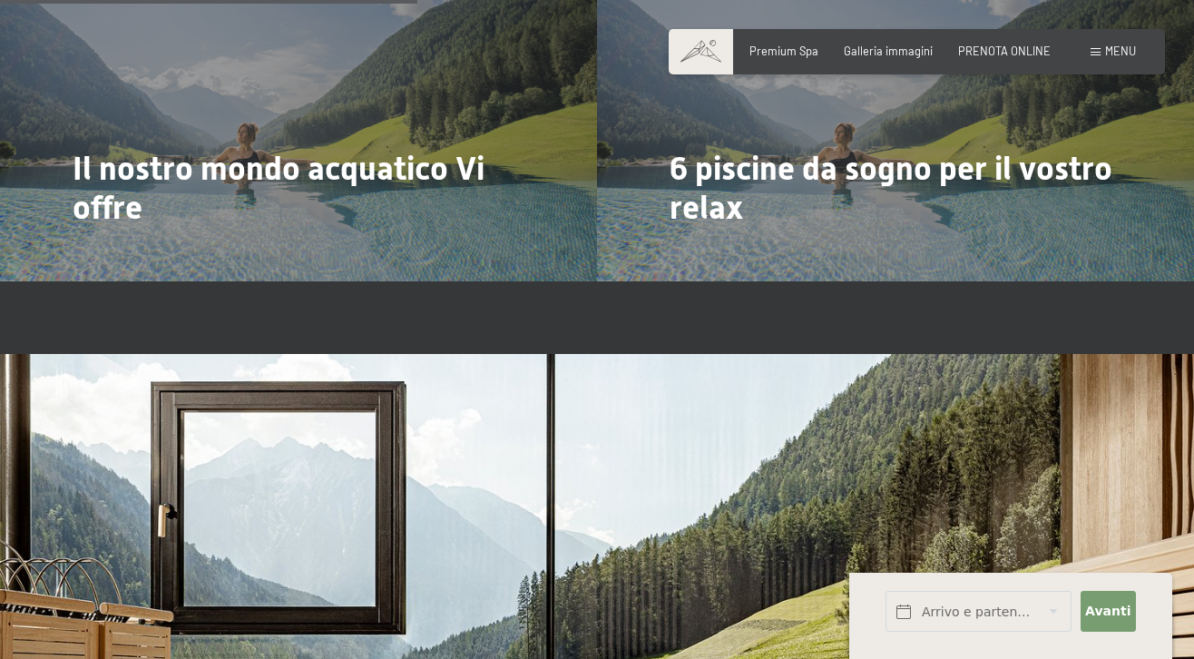
scroll to position [3353, 0]
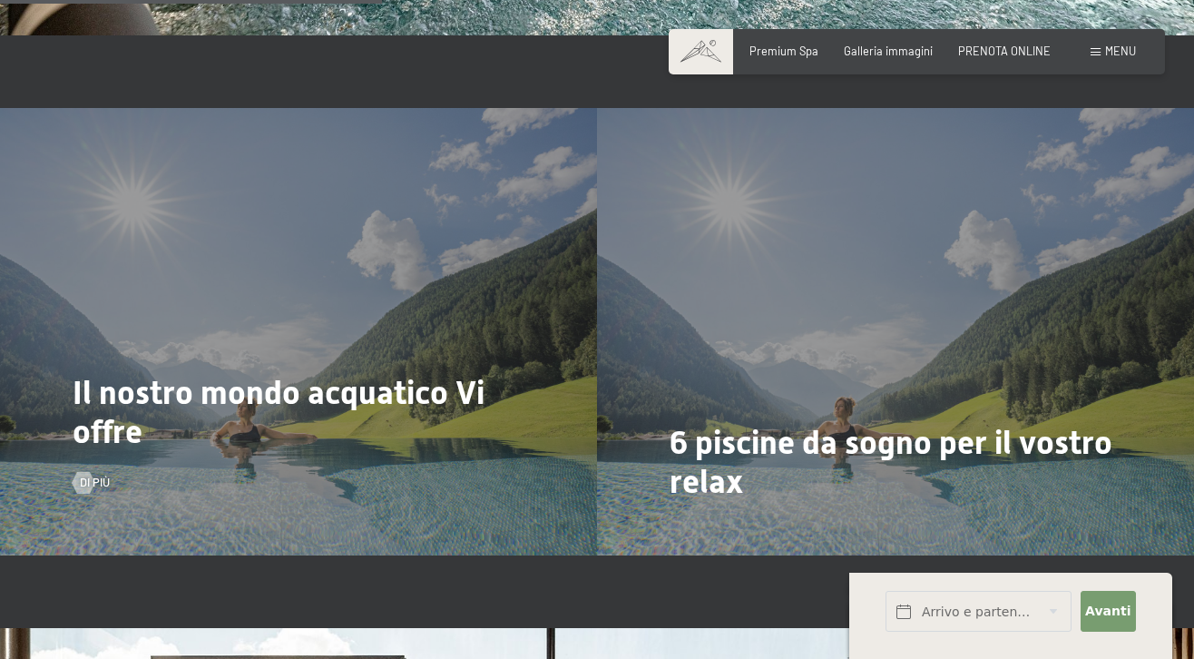
click at [337, 408] on span "Il nostro mondo acquatico Vi offre" at bounding box center [279, 412] width 412 height 77
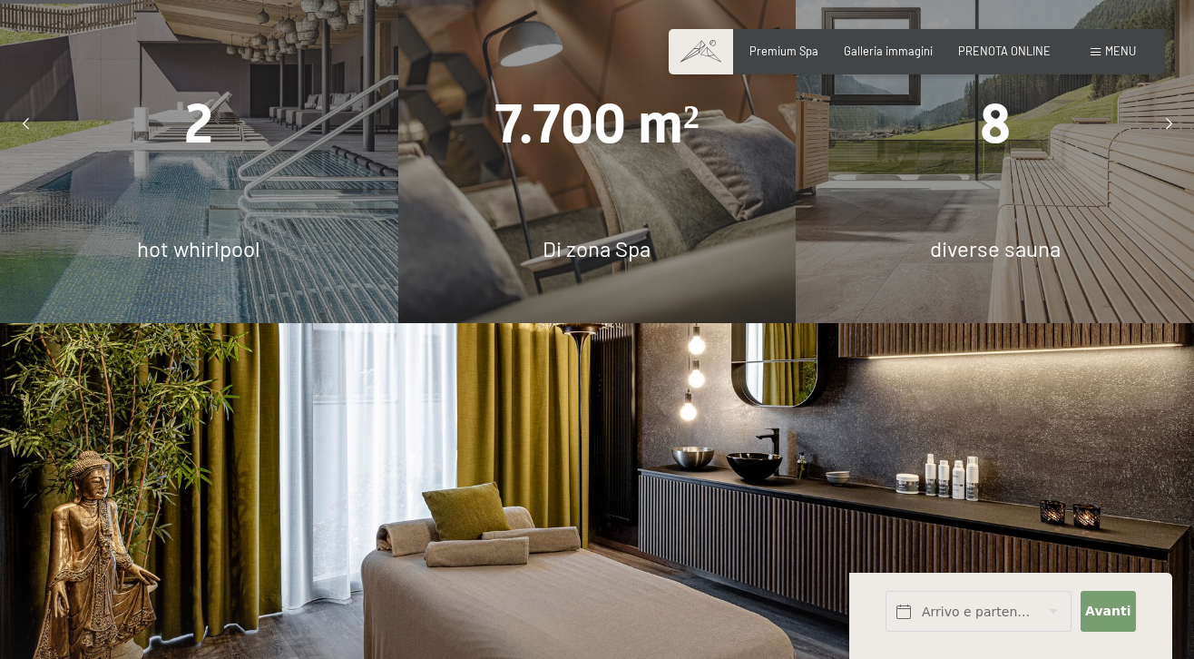
scroll to position [1124, 0]
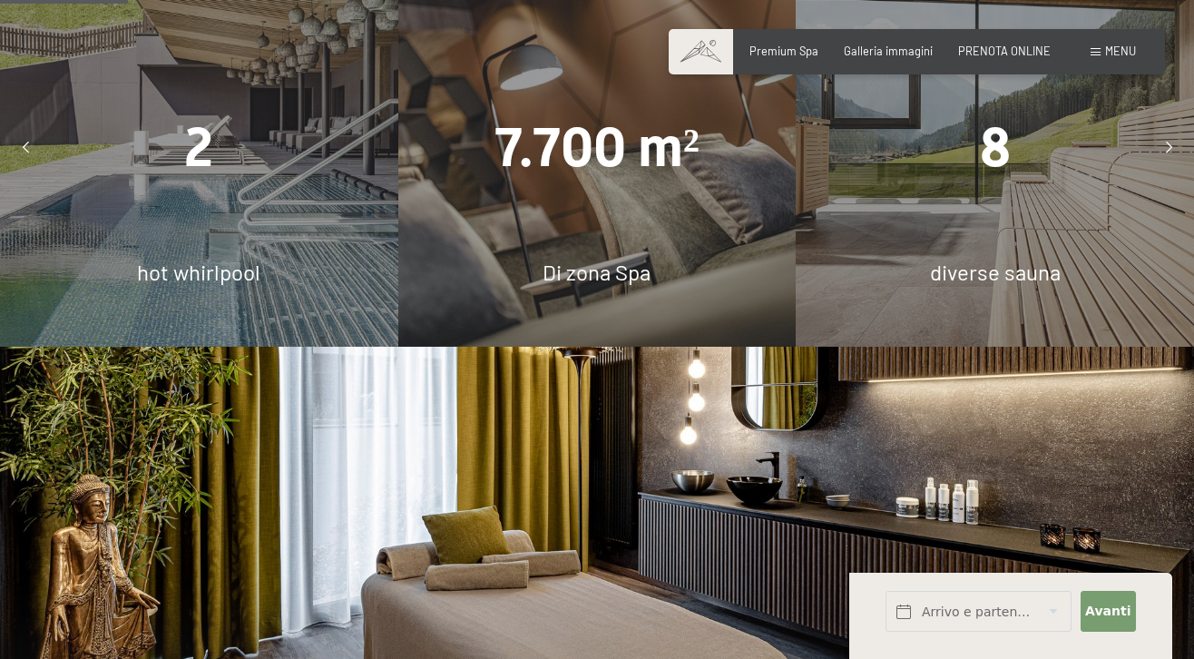
click at [1168, 154] on icon at bounding box center [1169, 148] width 6 height 12
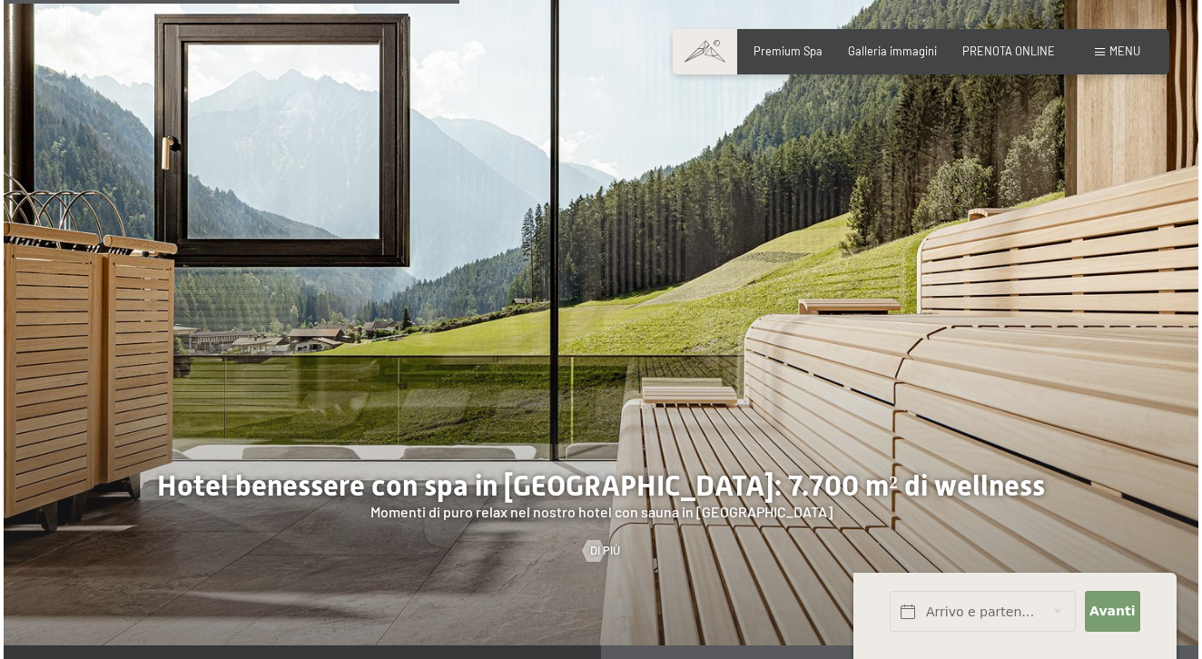
scroll to position [4001, 0]
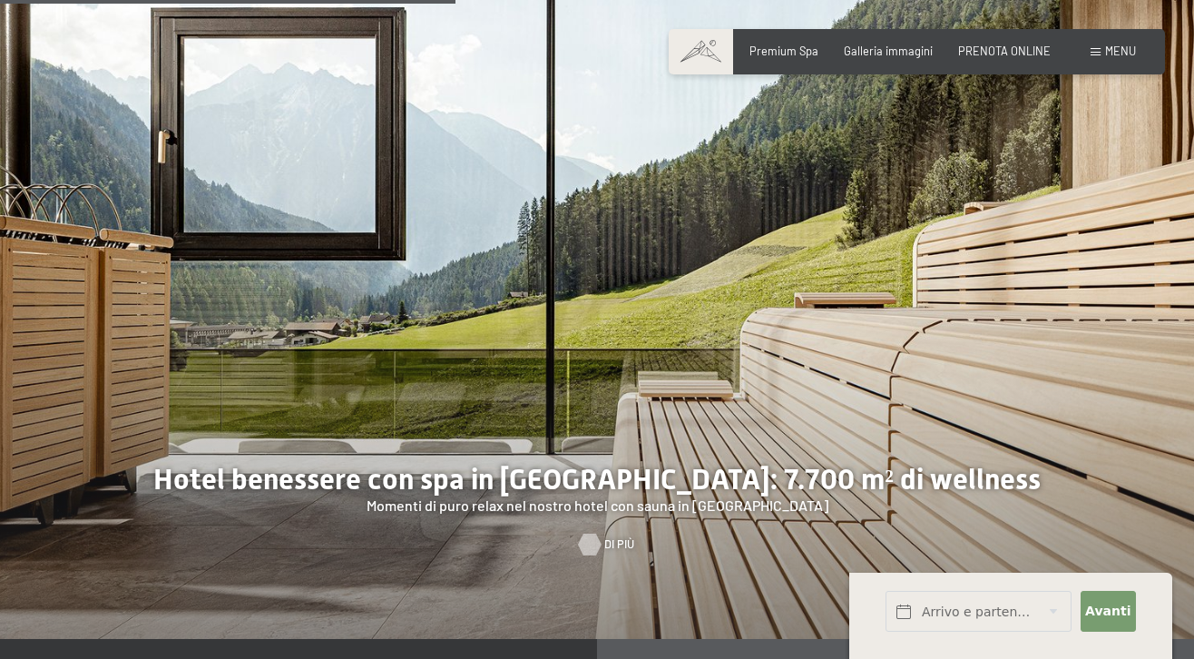
click at [590, 554] on div at bounding box center [590, 544] width 13 height 22
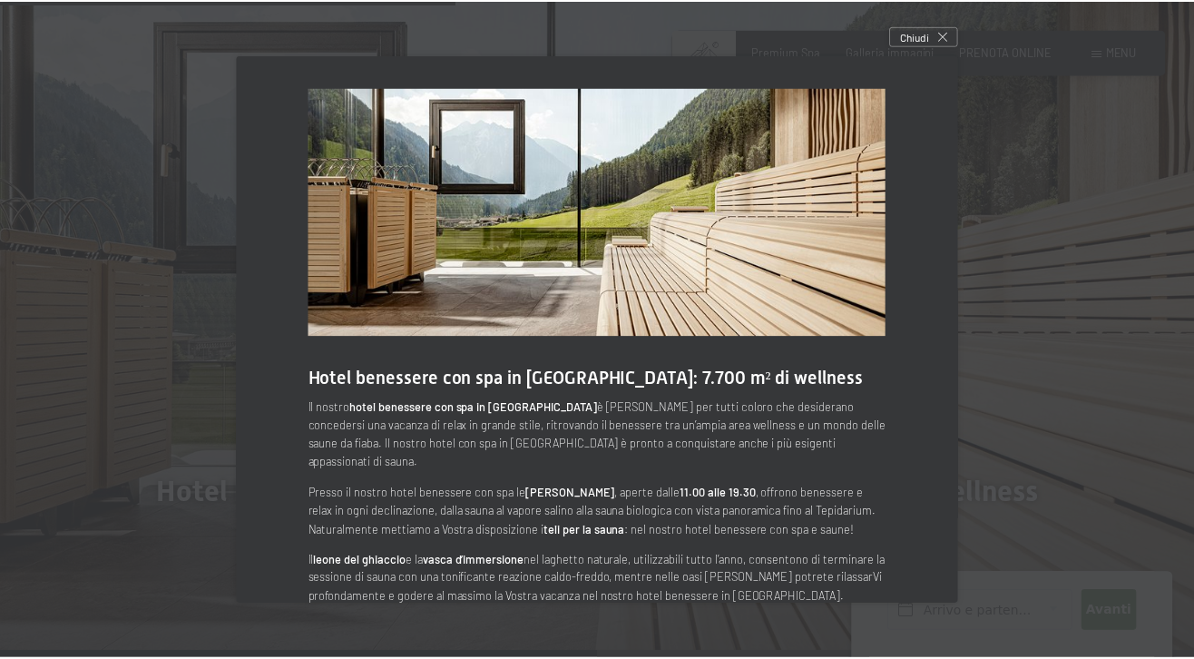
scroll to position [0, 0]
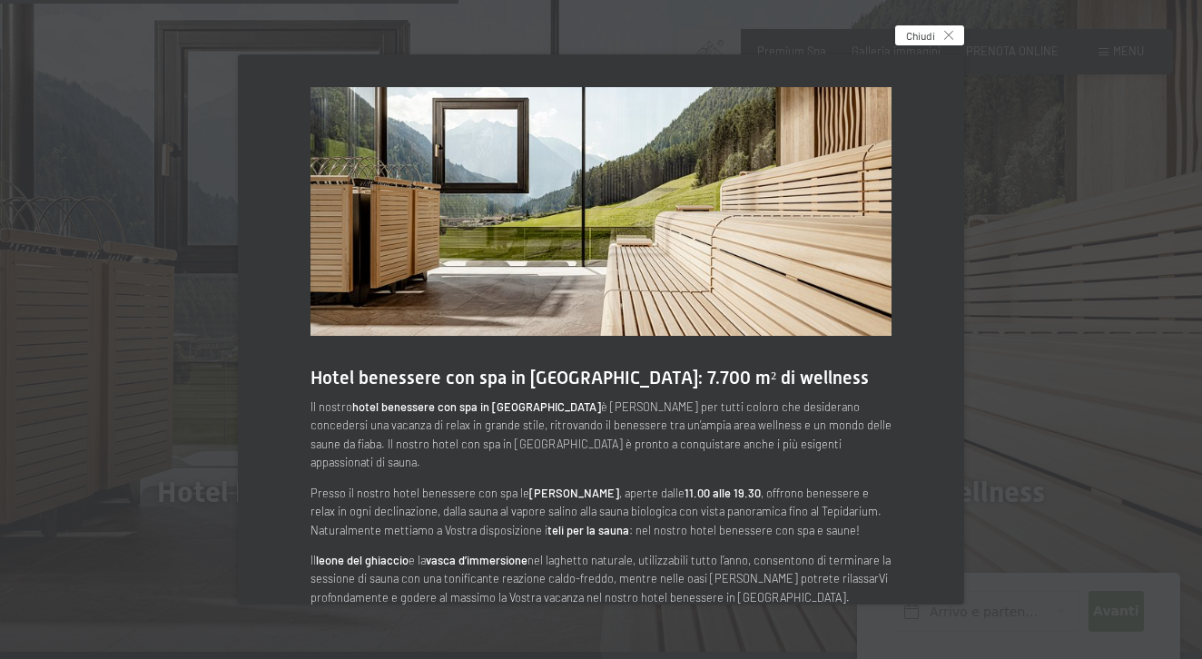
click at [929, 31] on span "Chiudi" at bounding box center [920, 35] width 29 height 15
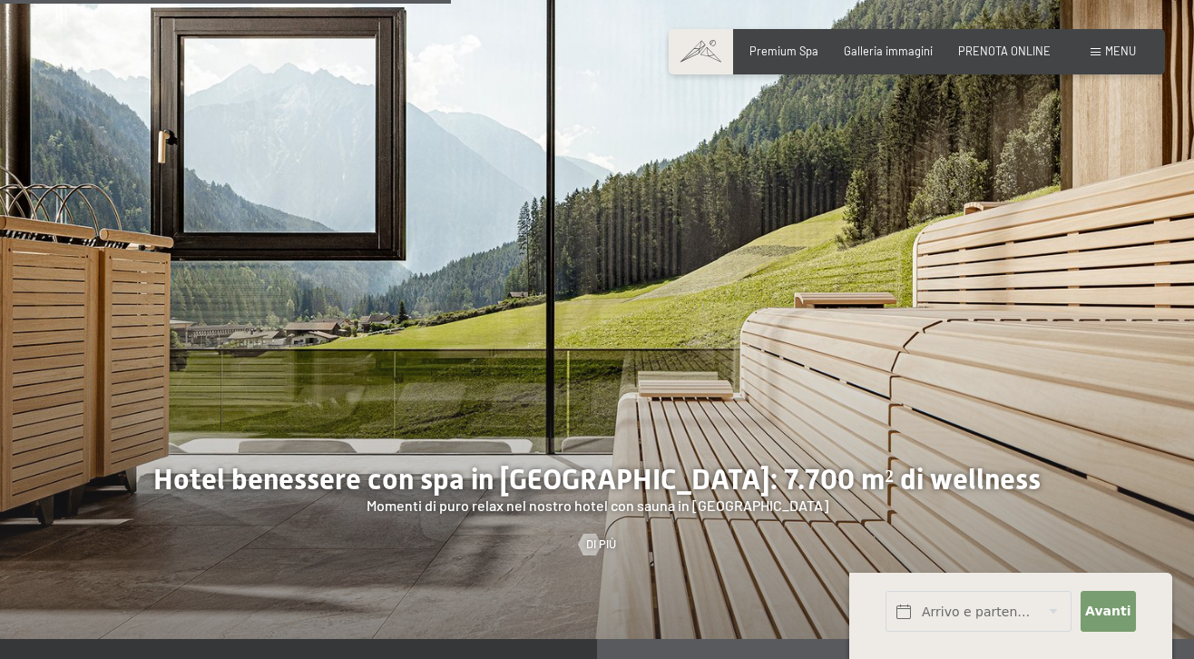
scroll to position [3959, 0]
